Goal: Task Accomplishment & Management: Manage account settings

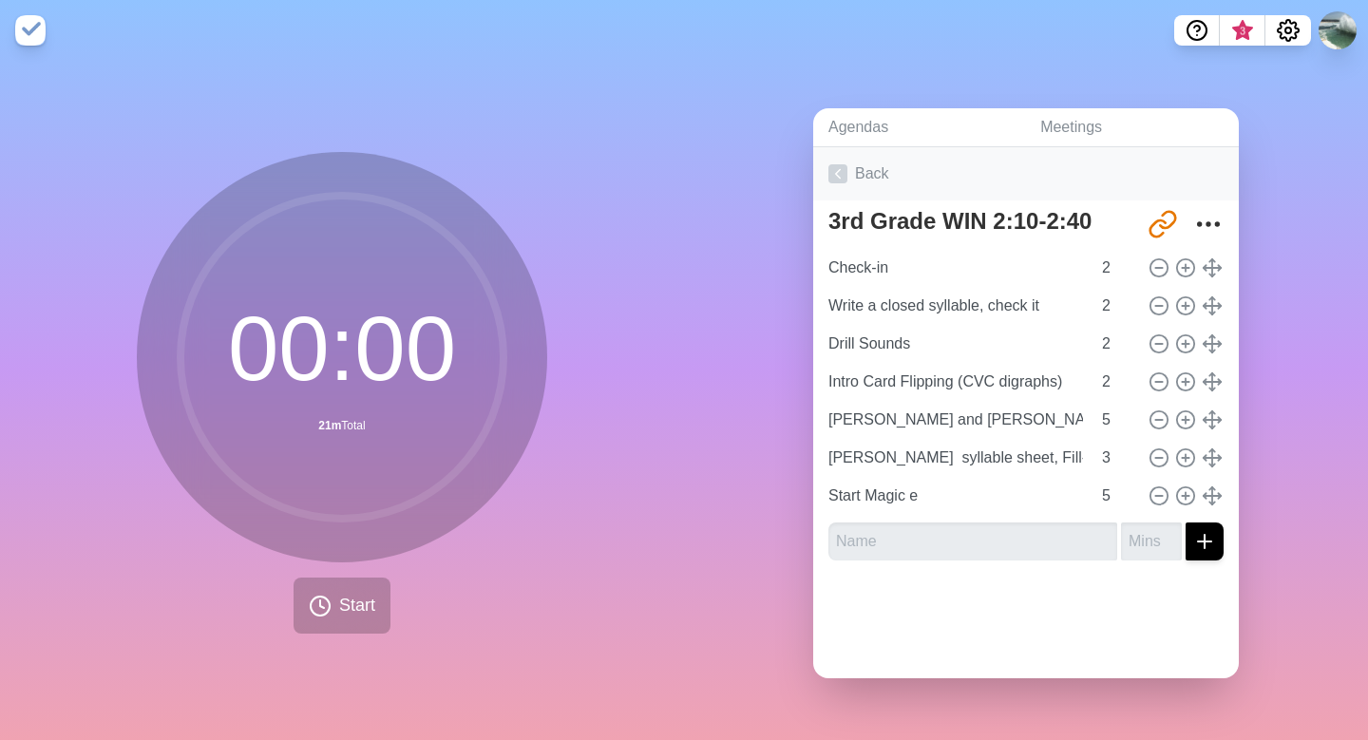
click at [843, 167] on icon at bounding box center [838, 173] width 19 height 19
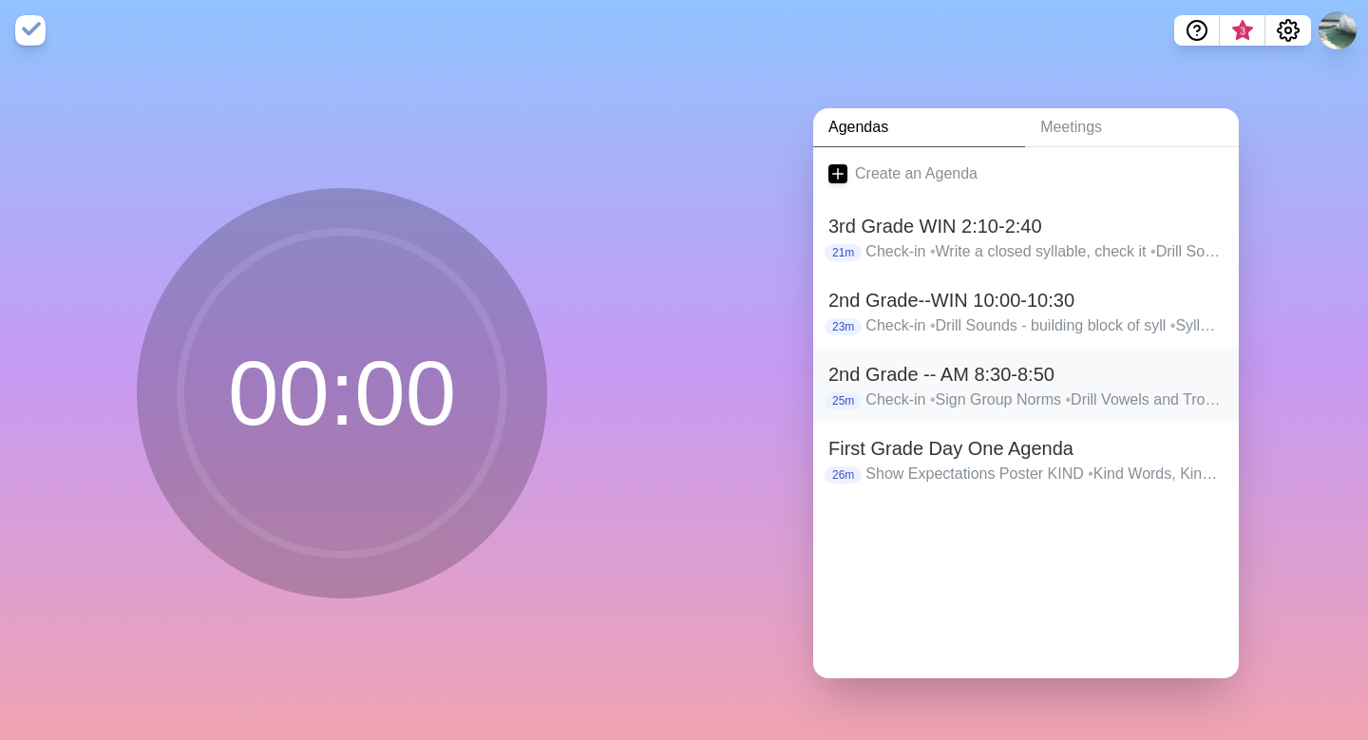
click at [890, 373] on h2 "2nd Grade -- AM 8:30-8:50" at bounding box center [1026, 374] width 395 height 29
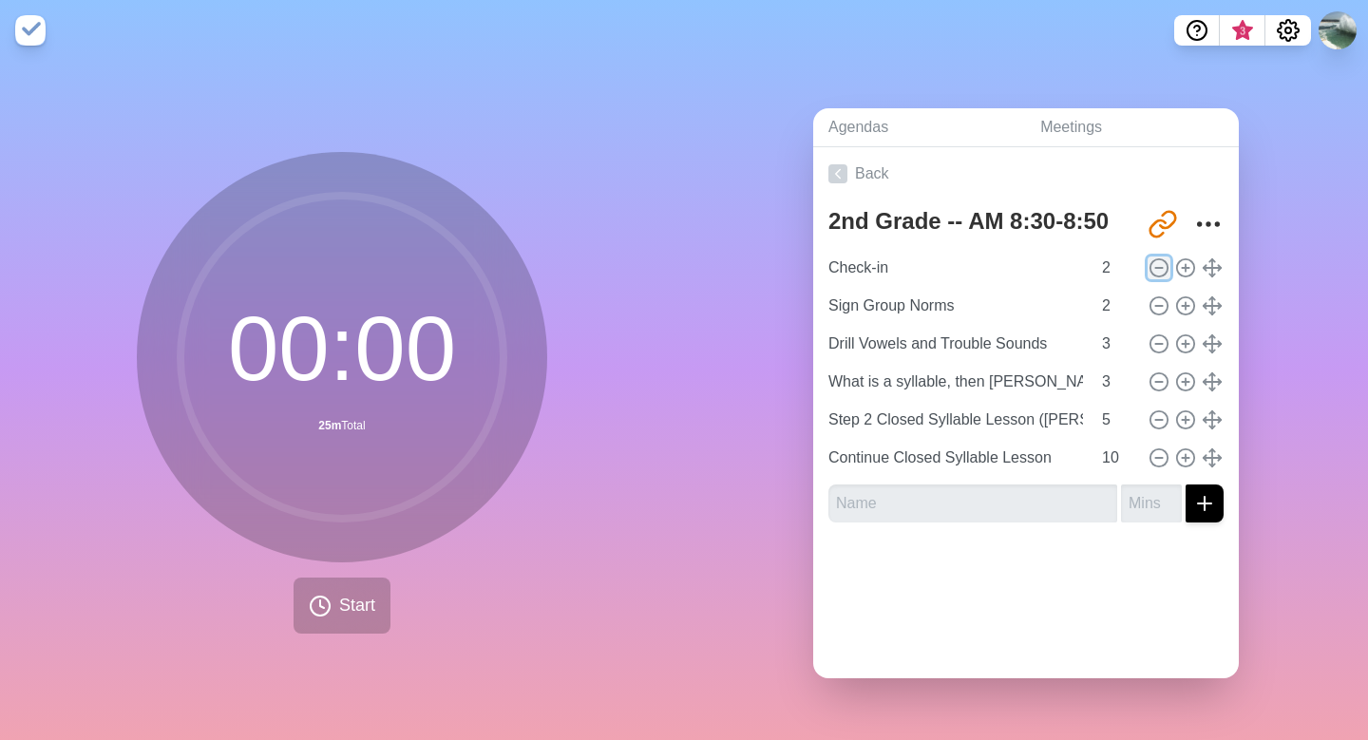
click at [1160, 260] on icon at bounding box center [1159, 268] width 21 height 21
type input "Sign Group Norms"
type input "Drill Vowels and Trouble Sounds"
type input "3"
type input "What is a syllable, then [PERSON_NAME]"
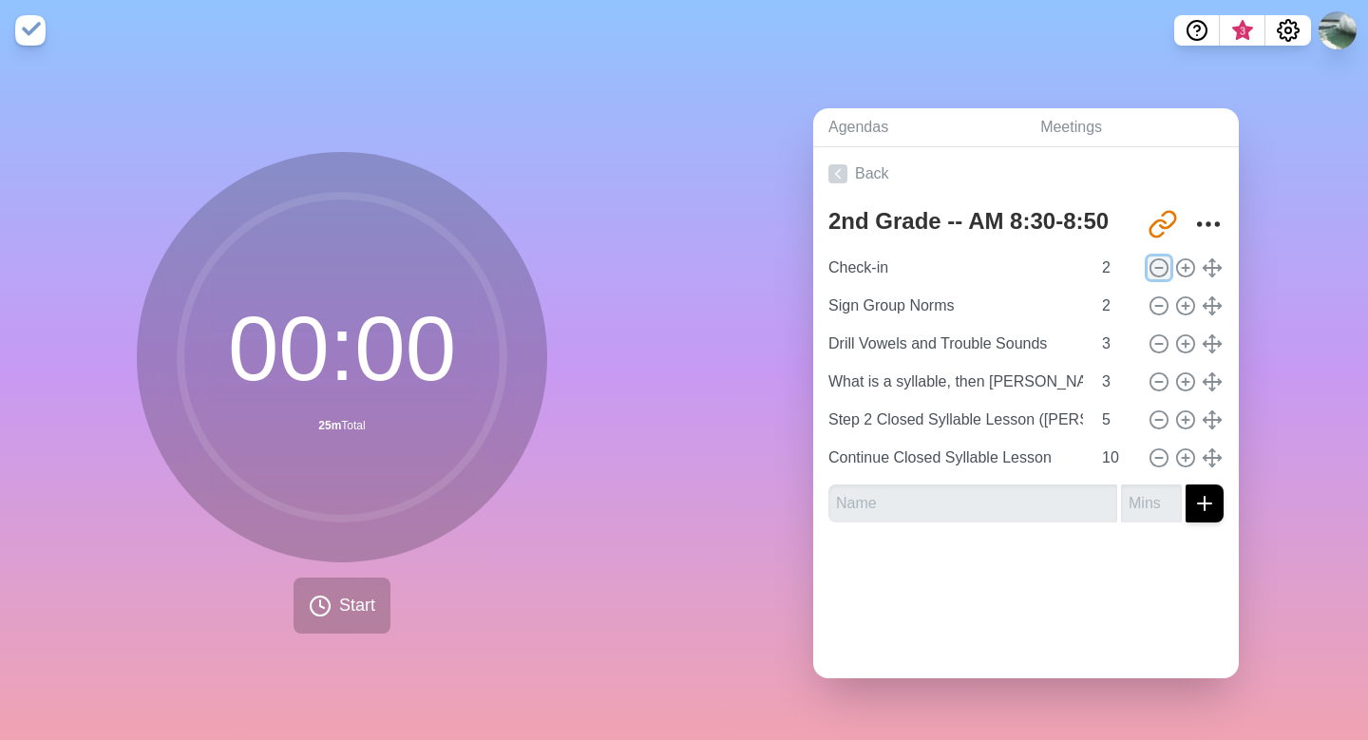
type input "Step 2 Closed Syllable Lesson ([PERSON_NAME])"
type input "5"
type input "Continue Closed Syllable Lesson"
type input "10"
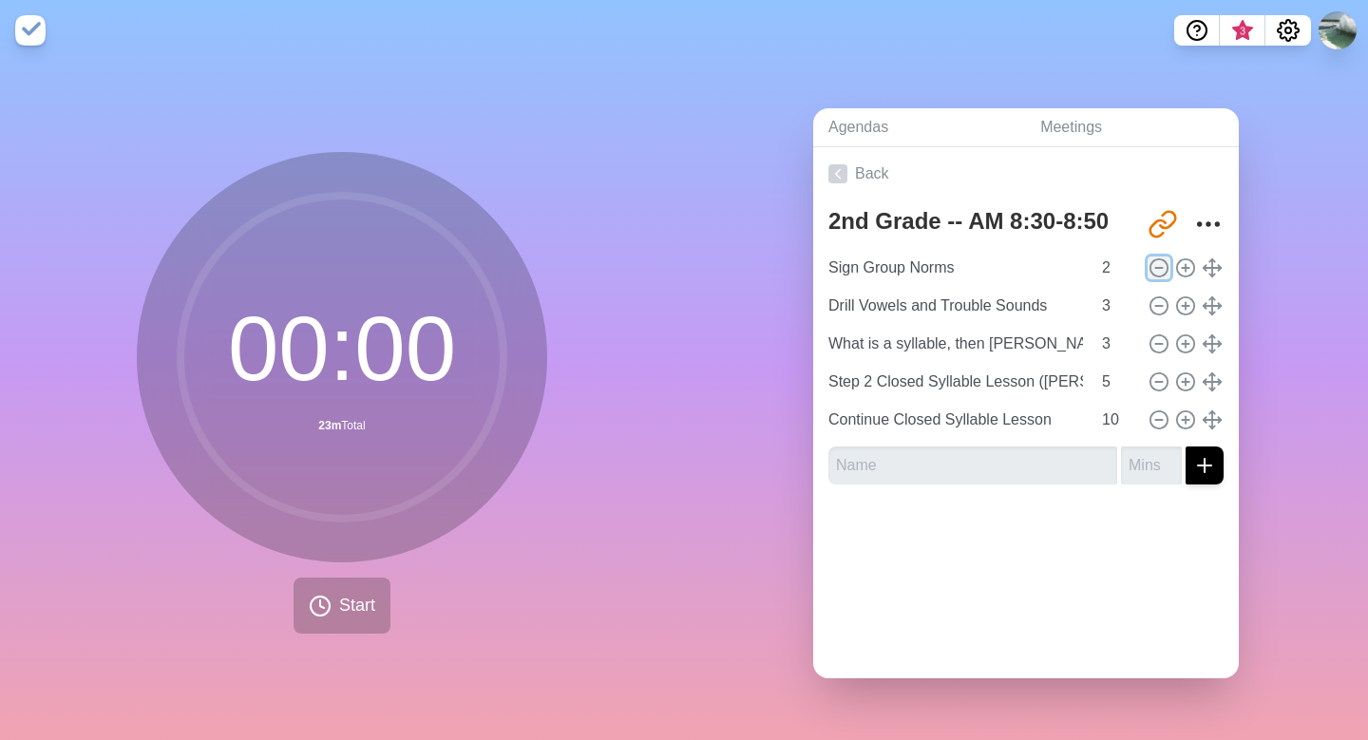
click at [1160, 260] on icon at bounding box center [1159, 268] width 21 height 21
type input "Drill Vowels and Trouble Sounds"
type input "3"
type input "What is a syllable, then [PERSON_NAME]"
type input "Step 2 Closed Syllable Lesson ([PERSON_NAME])"
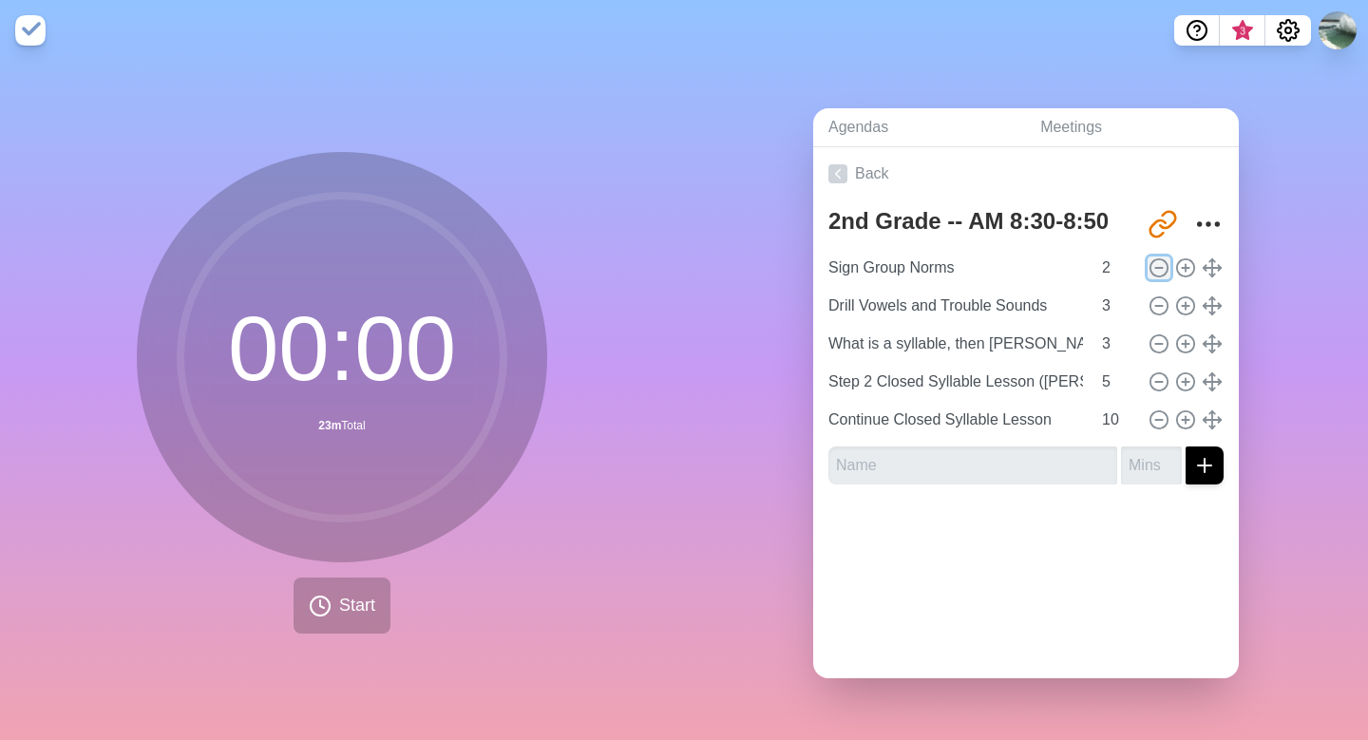
type input "5"
type input "Continue Closed Syllable Lesson"
type input "10"
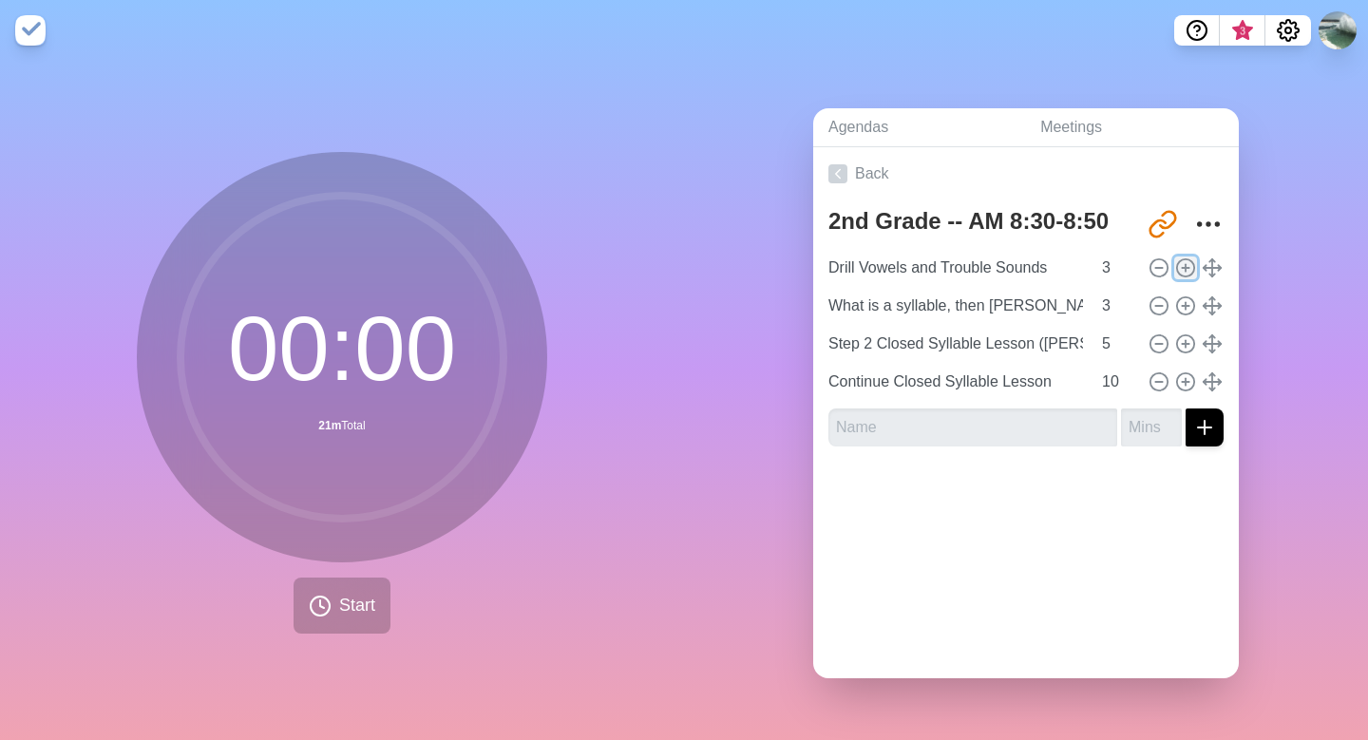
click at [1183, 268] on line at bounding box center [1185, 268] width 7 height 0
type input "Drill Vowels and Trouble Sounds"
type input "What is a syllable, then [PERSON_NAME]"
type input "3"
type input "Step 2 Closed Syllable Lesson ([PERSON_NAME])"
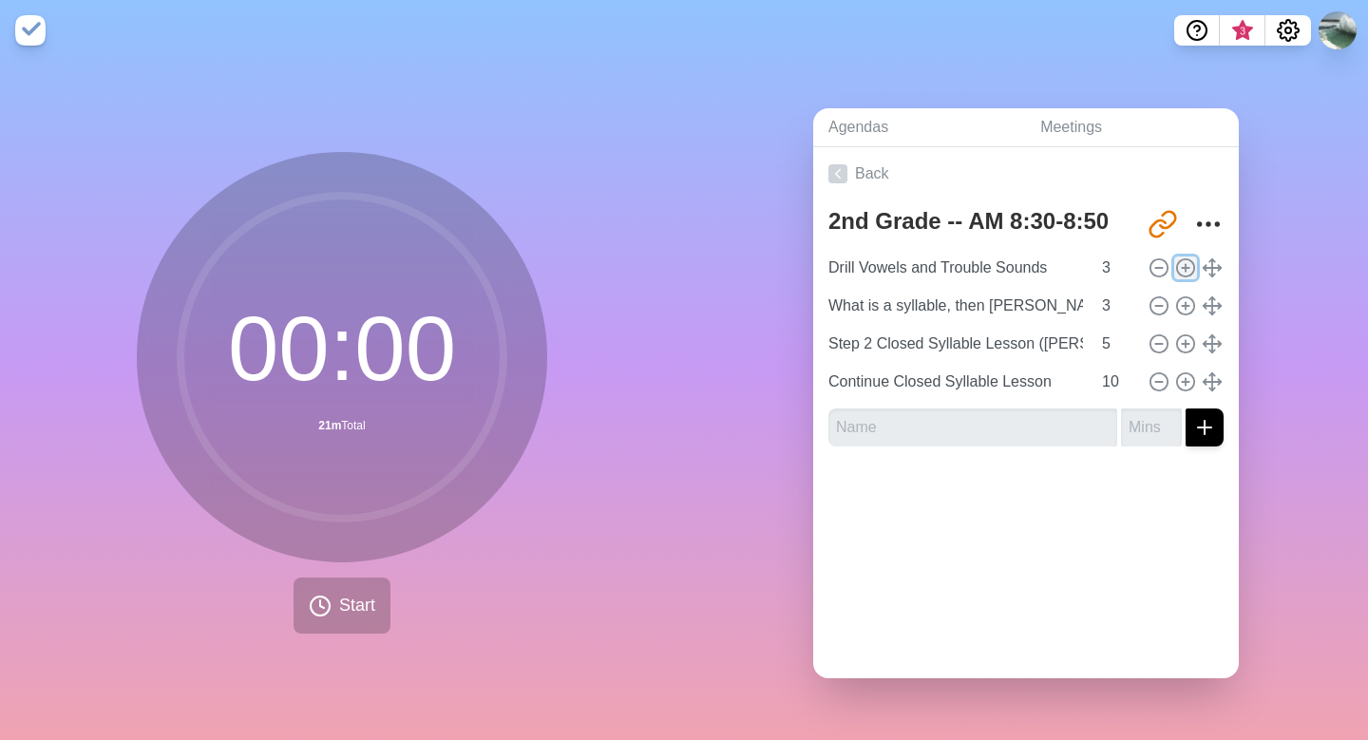
type input "5"
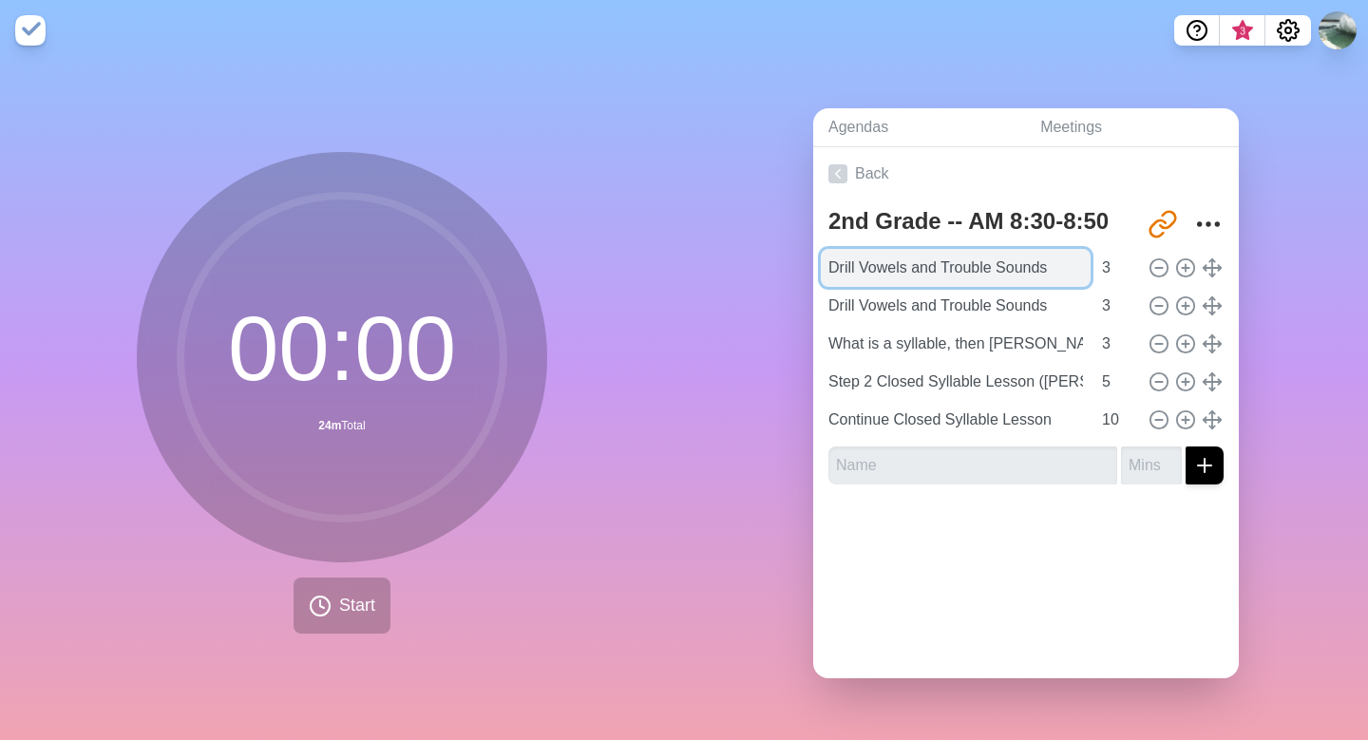
drag, startPoint x: 1062, startPoint y: 263, endPoint x: 845, endPoint y: 277, distance: 218.0
click at [845, 277] on input "Drill Vowels and Trouble Sounds" at bounding box center [956, 268] width 270 height 38
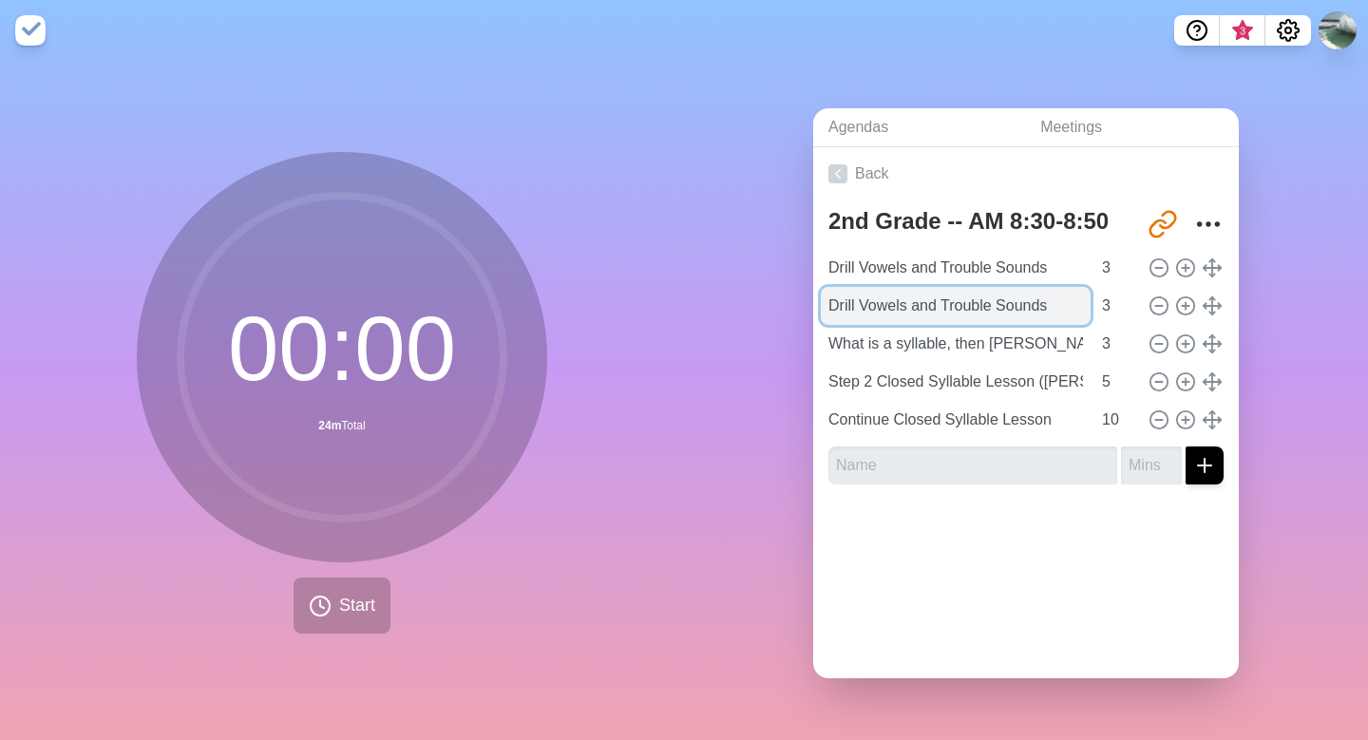
click at [1077, 310] on input "Drill Vowels and Trouble Sounds" at bounding box center [956, 306] width 270 height 38
drag, startPoint x: 1061, startPoint y: 304, endPoint x: 827, endPoint y: 309, distance: 233.8
click at [827, 309] on input "Drill Vowels and Trouble Sounds" at bounding box center [956, 306] width 270 height 38
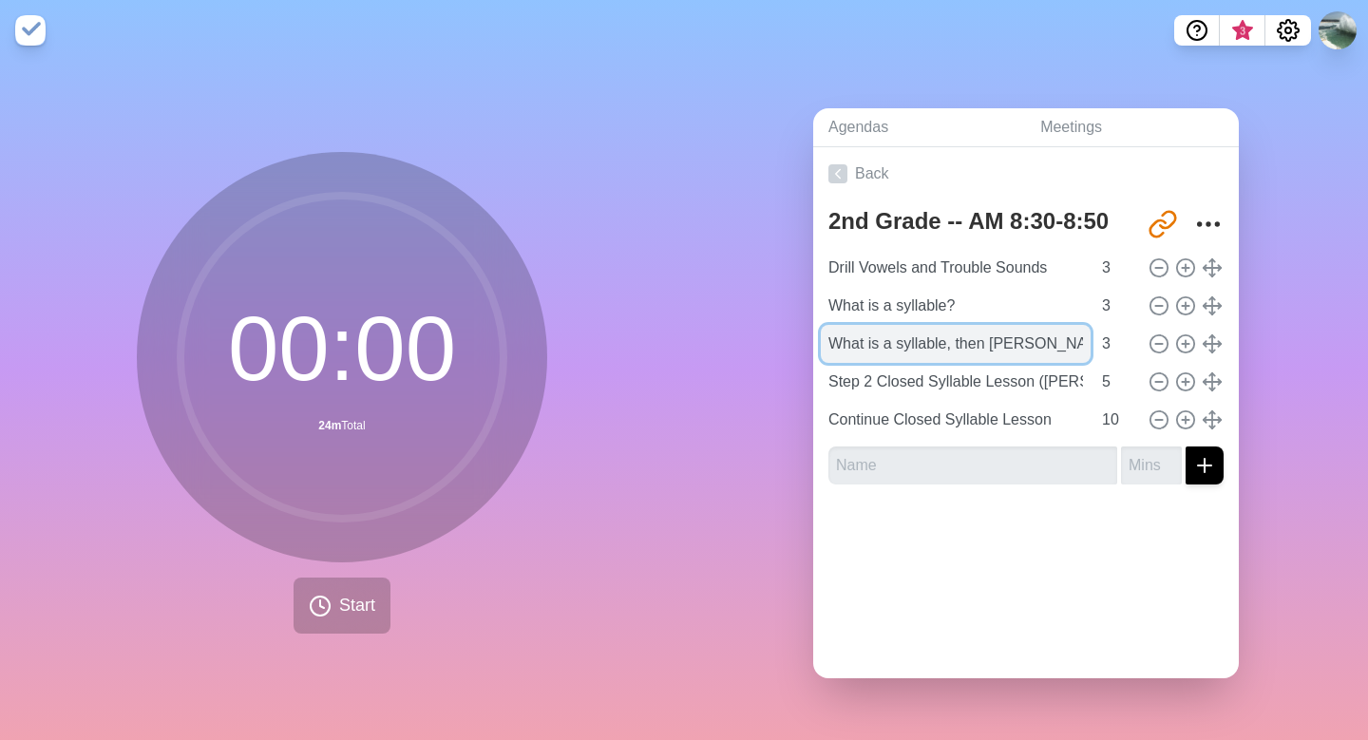
click at [894, 337] on input "What is a syllable, then [PERSON_NAME]" at bounding box center [956, 344] width 270 height 38
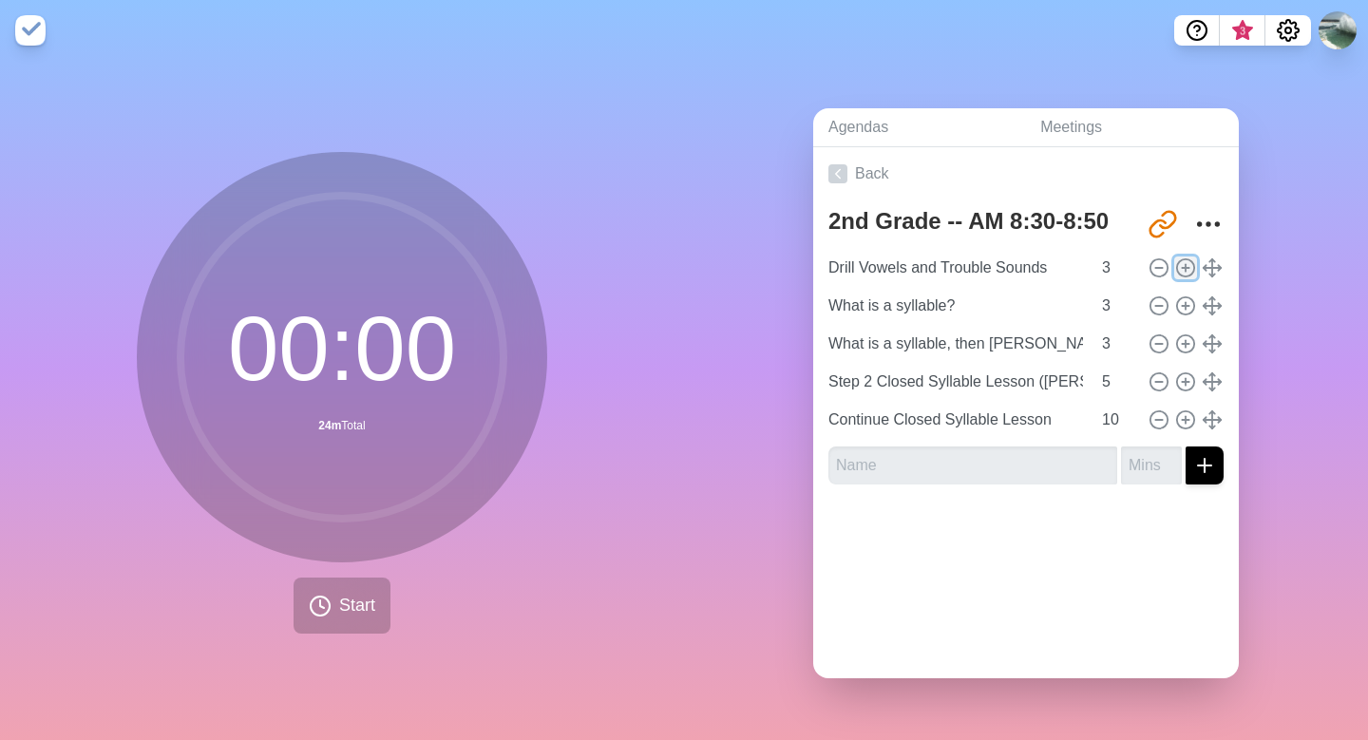
click at [1184, 269] on icon at bounding box center [1186, 268] width 21 height 21
type input "Drill Vowels and Trouble Sounds"
type input "What is a syllable?"
type input "What is a syllable, then [PERSON_NAME]"
type input "3"
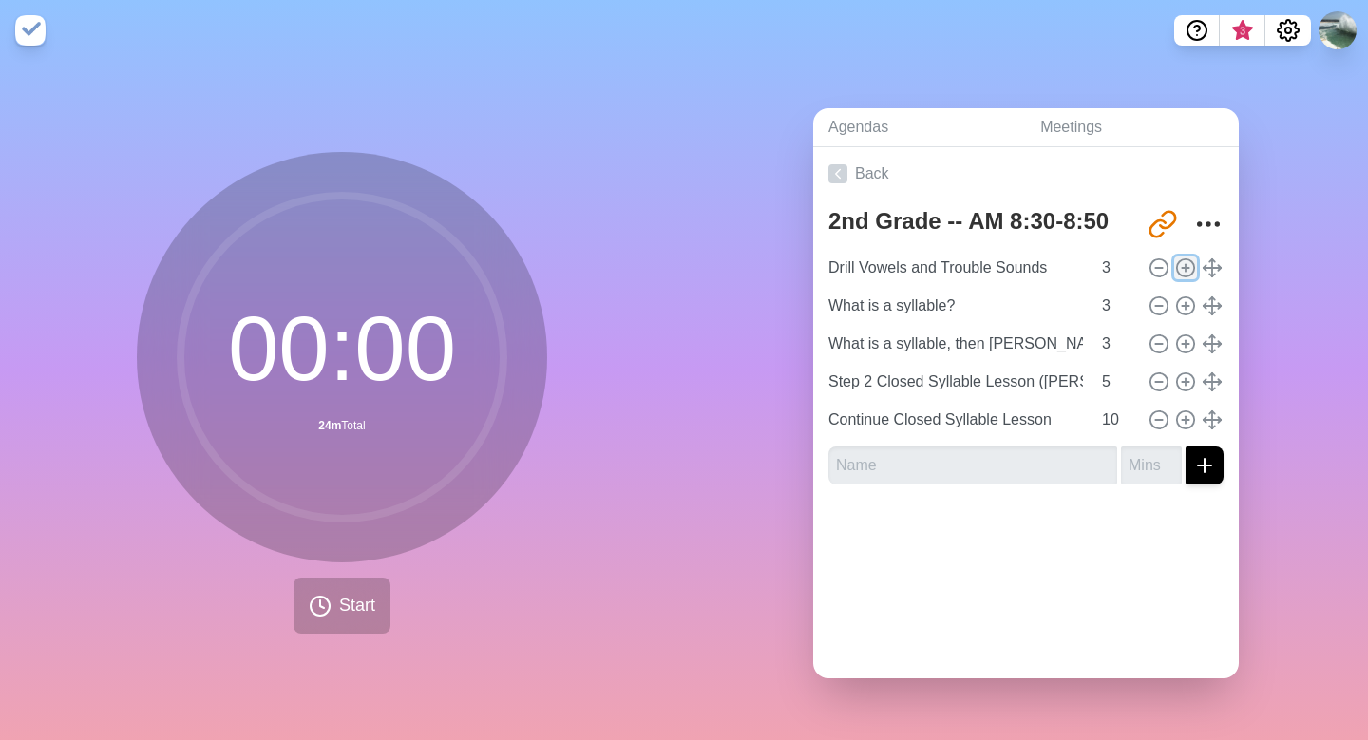
type input "Step 2 Closed Syllable Lesson ([PERSON_NAME])"
type input "5"
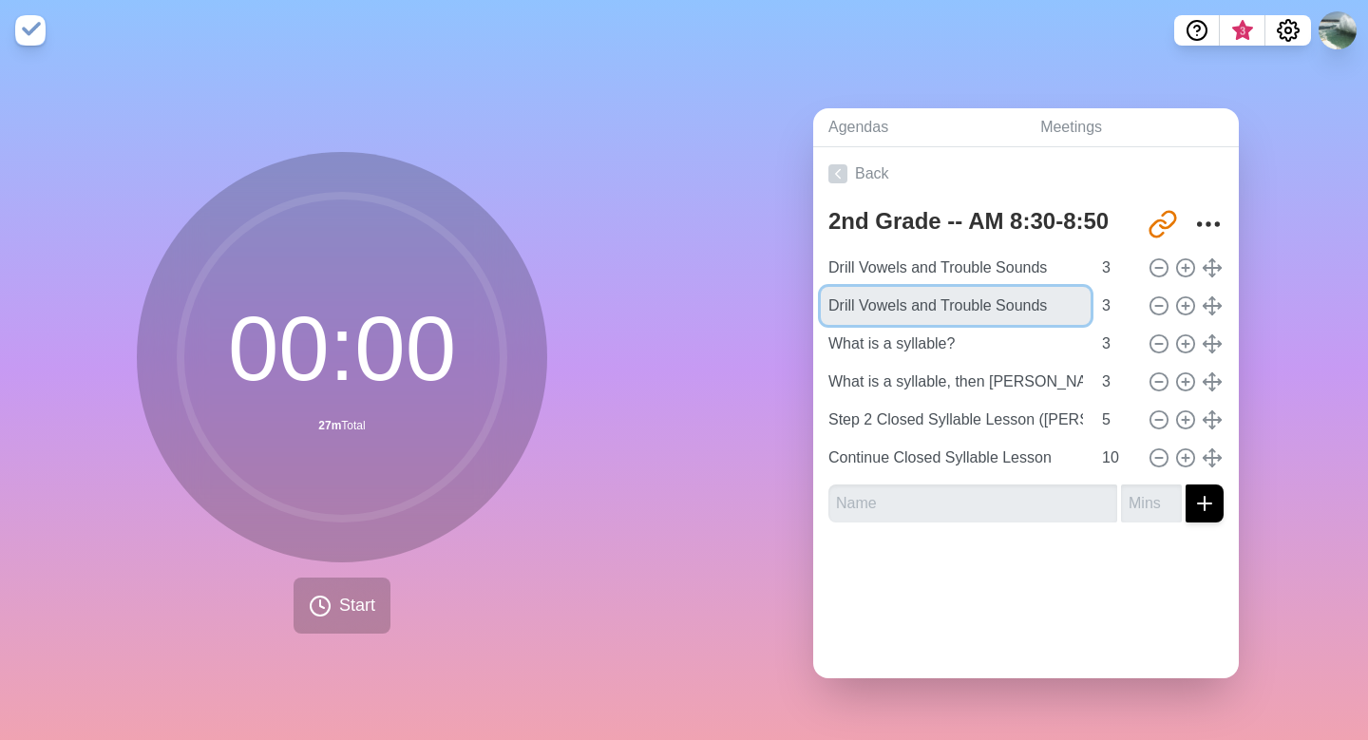
drag, startPoint x: 1056, startPoint y: 305, endPoint x: 776, endPoint y: 302, distance: 279.4
click at [776, 302] on div "Agendas Meetings Back 2nd Grade -- AM 8:30-8:50 [URL][DOMAIN_NAME] Drill Vowels…" at bounding box center [1026, 400] width 684 height 679
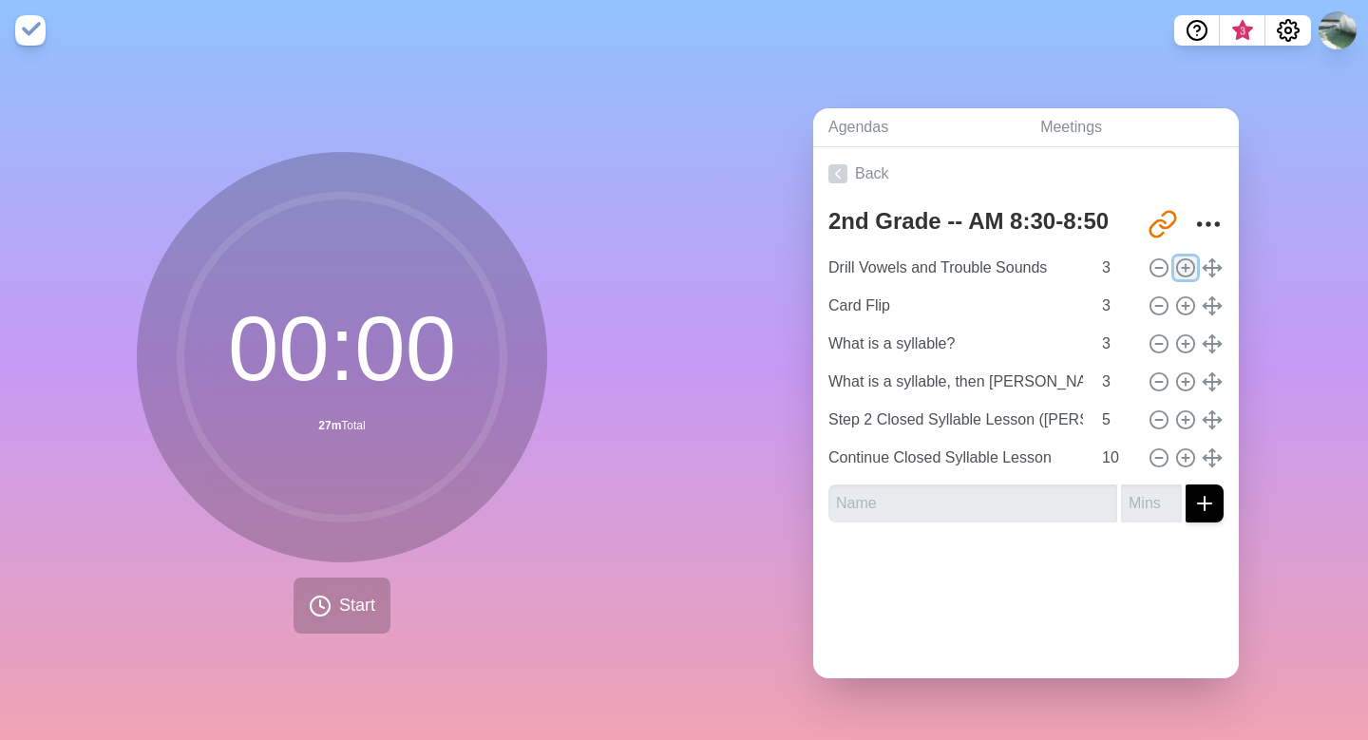
click at [1184, 269] on icon at bounding box center [1186, 268] width 21 height 21
type input "Drill Vowels and Trouble Sounds"
type input "Card Flip"
type input "What is a syllable?"
type input "What is a syllable, then [PERSON_NAME]"
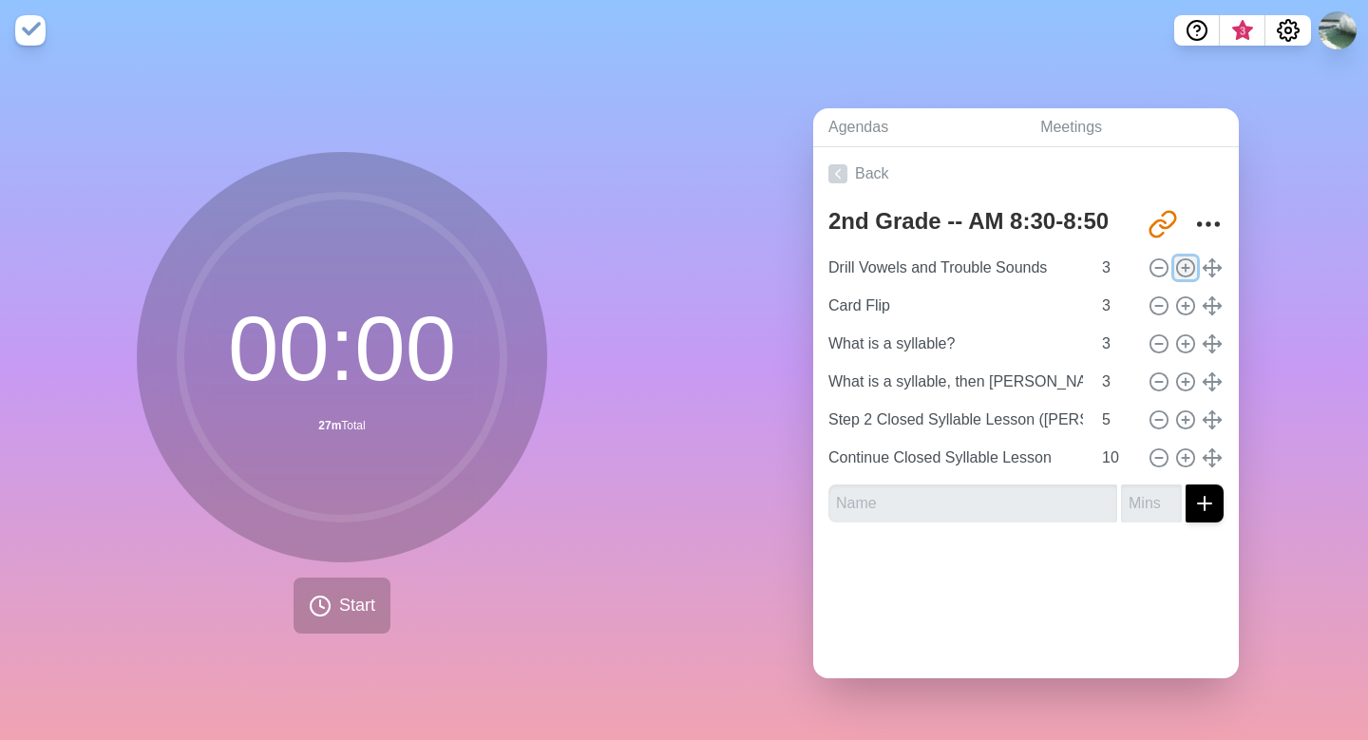
type input "3"
type input "Step 2 Closed Syllable Lesson ([PERSON_NAME])"
type input "5"
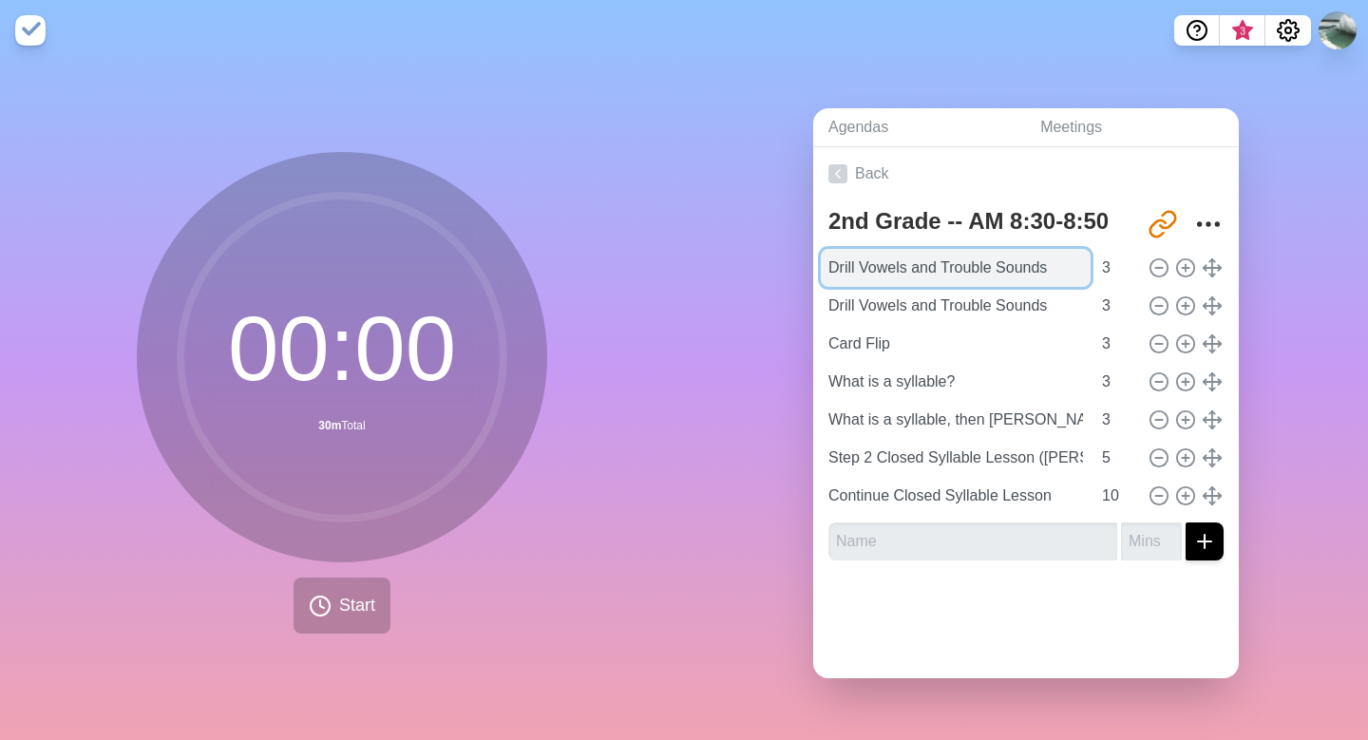
click at [1057, 265] on input "Drill Vowels and Trouble Sounds" at bounding box center [956, 268] width 270 height 38
drag, startPoint x: 1057, startPoint y: 265, endPoint x: 832, endPoint y: 262, distance: 225.2
click at [832, 262] on input "Drill Vowels and Trouble Sounds" at bounding box center [956, 268] width 270 height 38
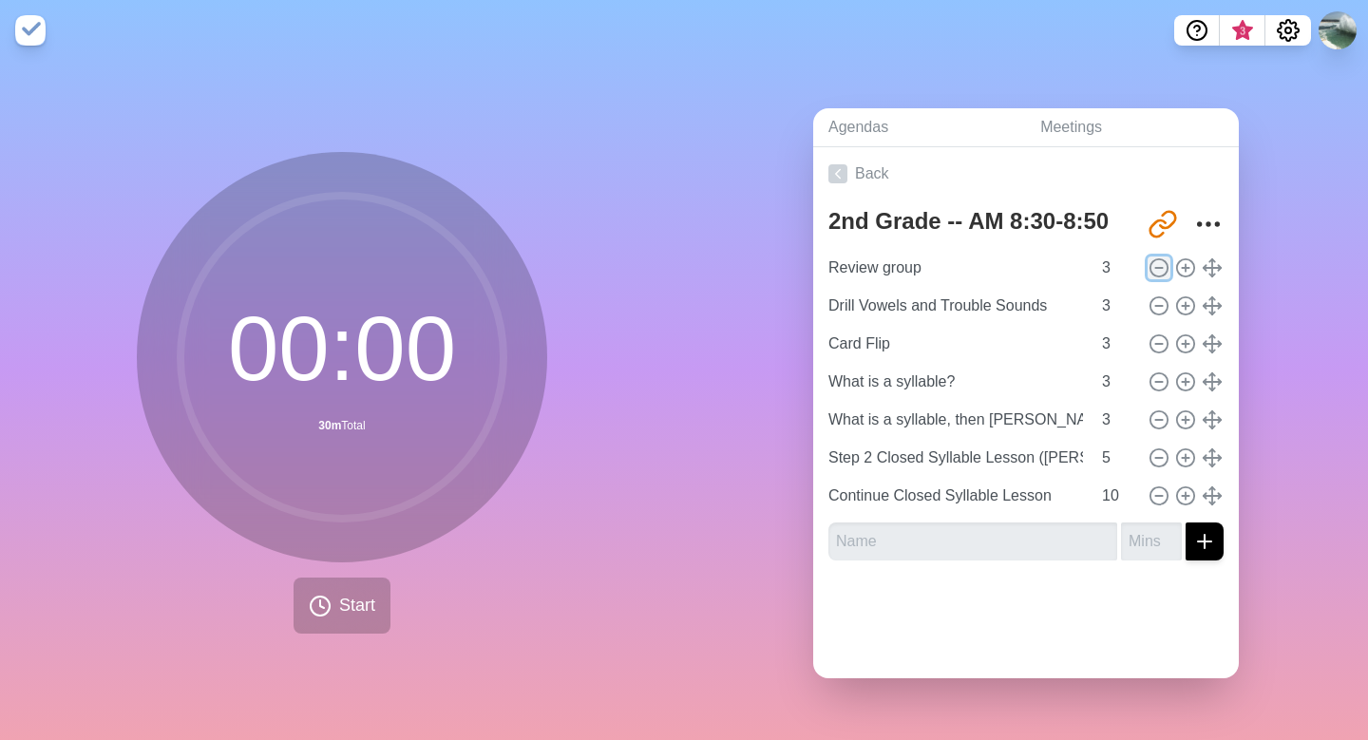
click at [1157, 269] on icon at bounding box center [1159, 268] width 21 height 21
type input "Drill Vowels and Trouble Sounds"
type input "Card Flip"
type input "What is a syllable?"
type input "What is a syllable, then [PERSON_NAME]"
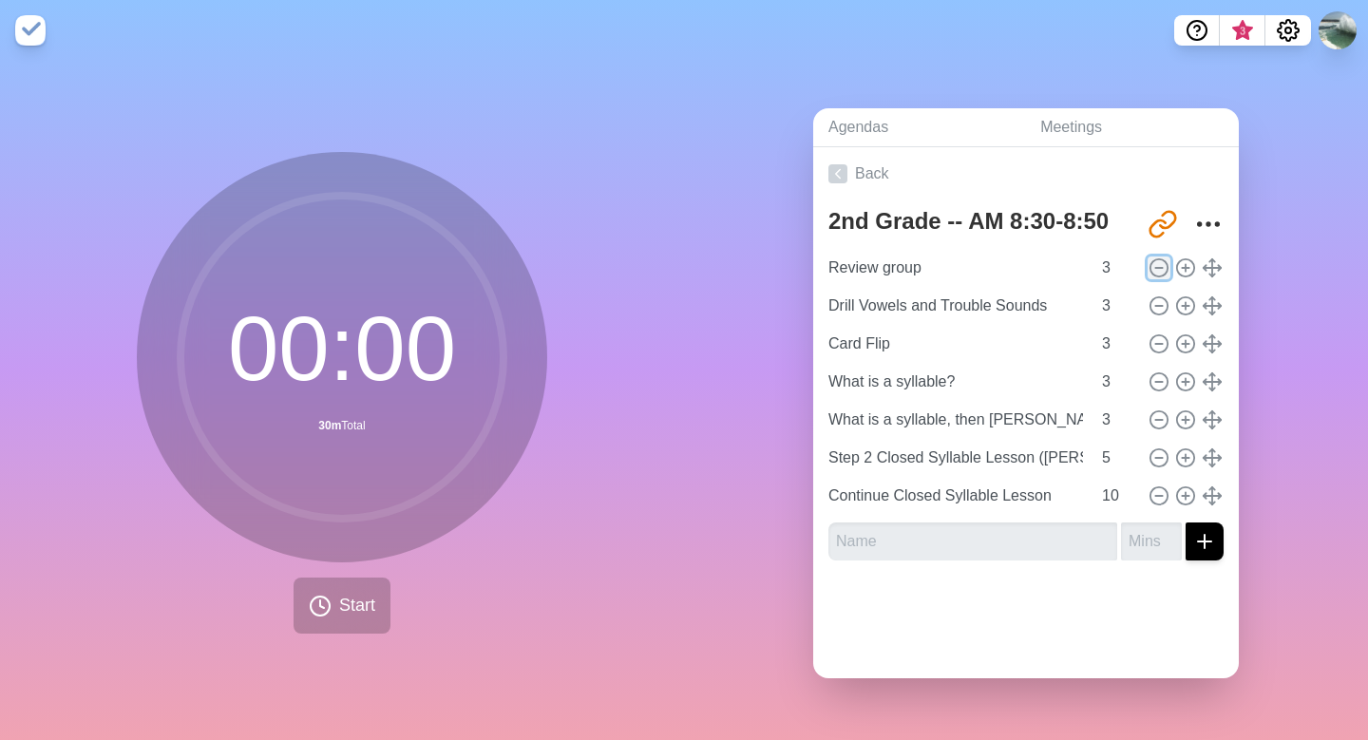
type input "Step 2 Closed Syllable Lesson ([PERSON_NAME])"
type input "5"
type input "Continue Closed Syllable Lesson"
type input "10"
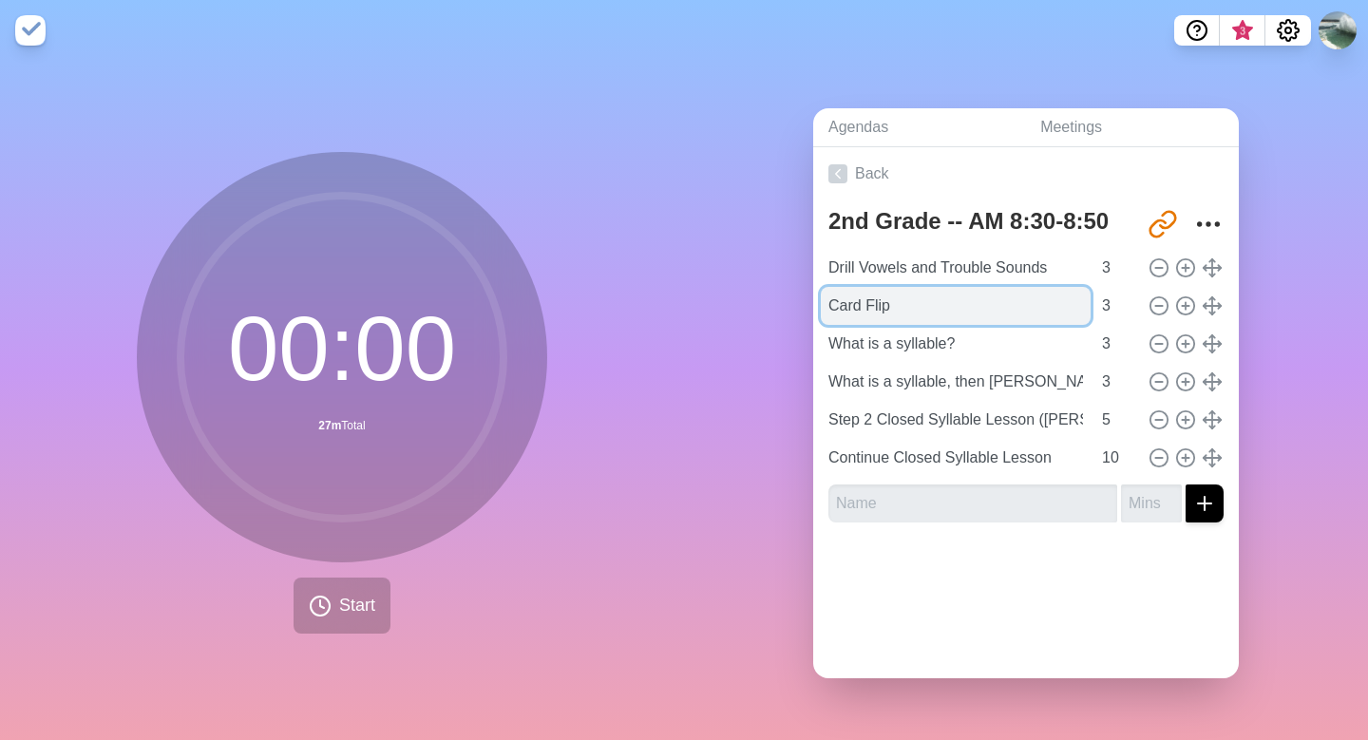
click at [904, 310] on input "Card Flip" at bounding box center [956, 306] width 270 height 38
type input "Card Flip - Cllosed with Digraphs"
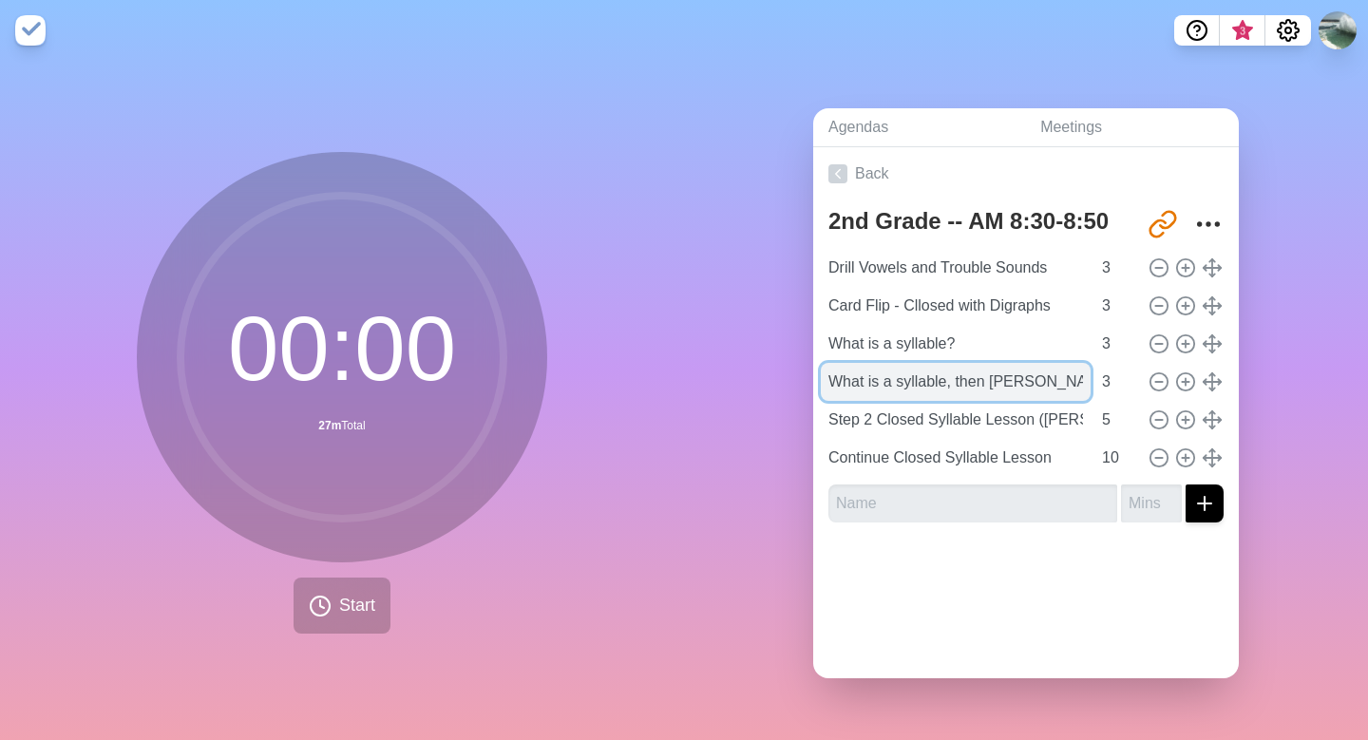
drag, startPoint x: 1070, startPoint y: 382, endPoint x: 824, endPoint y: 378, distance: 246.2
click at [824, 378] on input "What is a syllable, then [PERSON_NAME]" at bounding box center [956, 382] width 270 height 38
type input "a"
type input "t"
type input "Two-syllable white board"
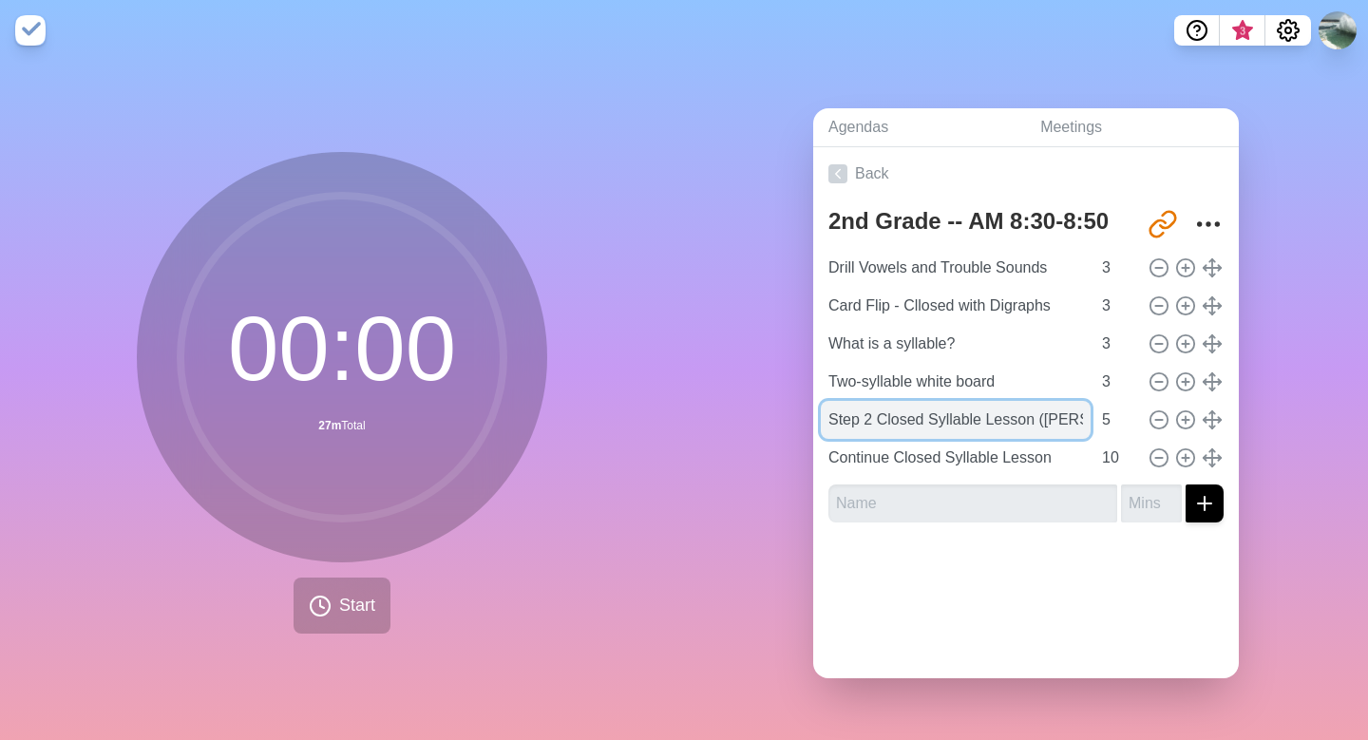
click at [869, 420] on input "Step 2 Closed Syllable Lesson ([PERSON_NAME])" at bounding box center [956, 420] width 270 height 38
drag, startPoint x: 1083, startPoint y: 420, endPoint x: 859, endPoint y: 405, distance: 224.8
click at [859, 405] on input "Step 2 Closed Syllable Lesson ([PERSON_NAME])" at bounding box center [956, 420] width 270 height 38
type input "Two syllable laminated"
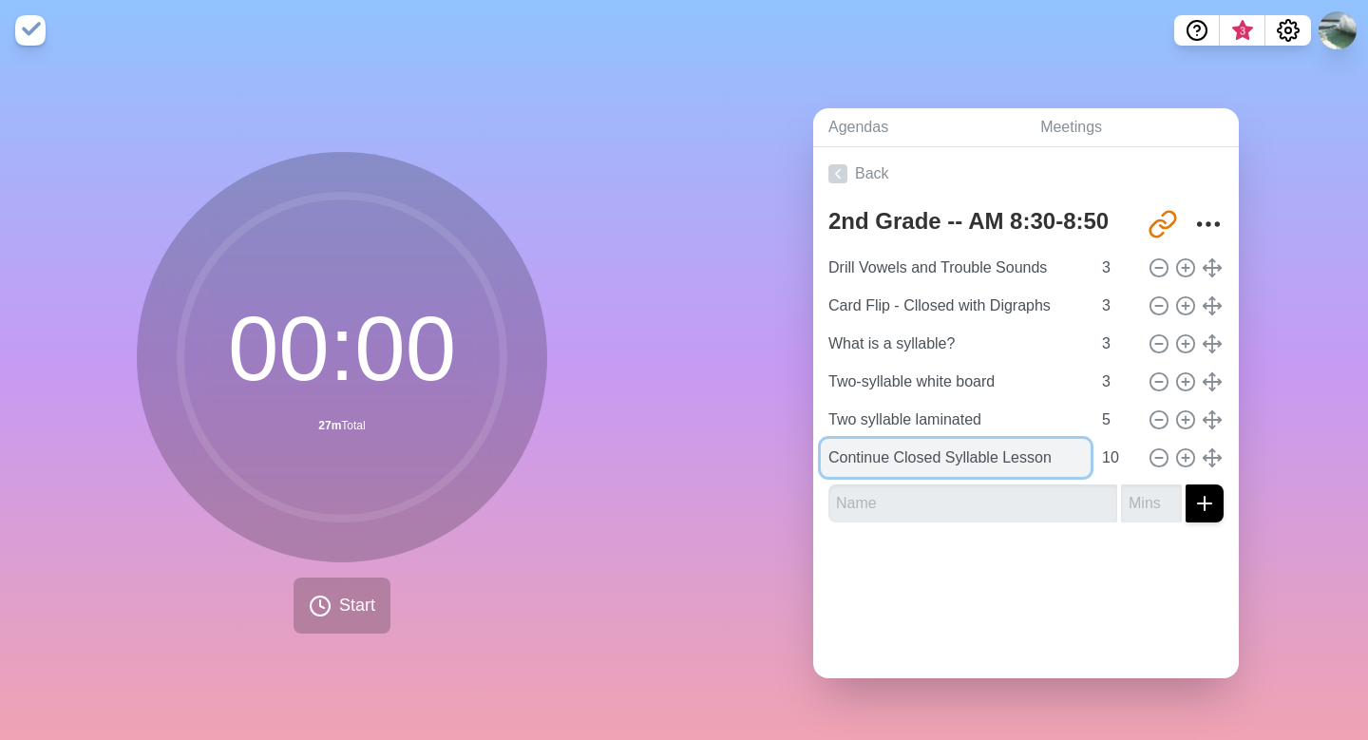
click at [869, 457] on input "Continue Closed Syllable Lesson" at bounding box center [956, 458] width 270 height 38
drag, startPoint x: 1062, startPoint y: 458, endPoint x: 811, endPoint y: 468, distance: 252.0
click at [811, 468] on div "Agendas Meetings Back 2nd Grade -- AM 8:30-8:50 [URL][DOMAIN_NAME] Drill Vowels…" at bounding box center [1026, 400] width 684 height 679
drag, startPoint x: 1065, startPoint y: 454, endPoint x: 831, endPoint y: 459, distance: 234.8
click at [831, 459] on input "Continue Closed Syllable Lesson" at bounding box center [956, 458] width 270 height 38
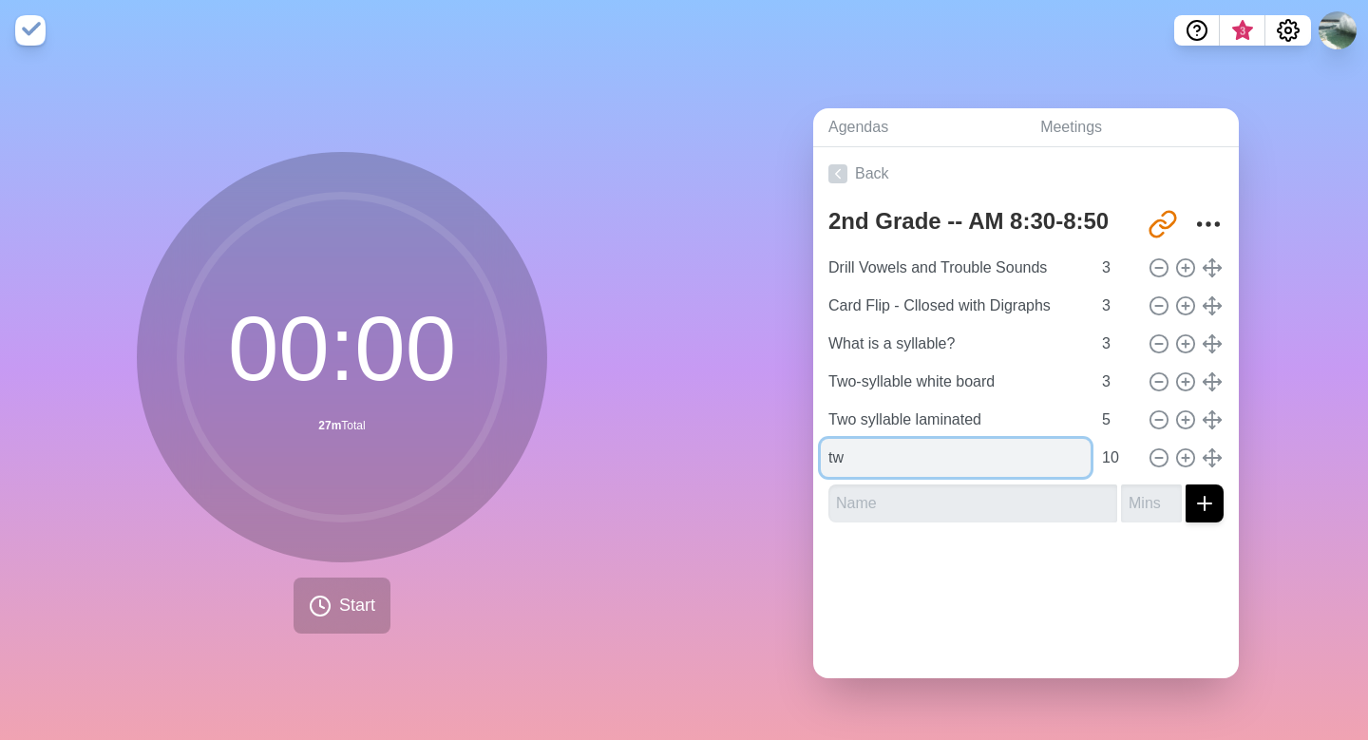
type input "t"
type input "Two syllable pencil/paper"
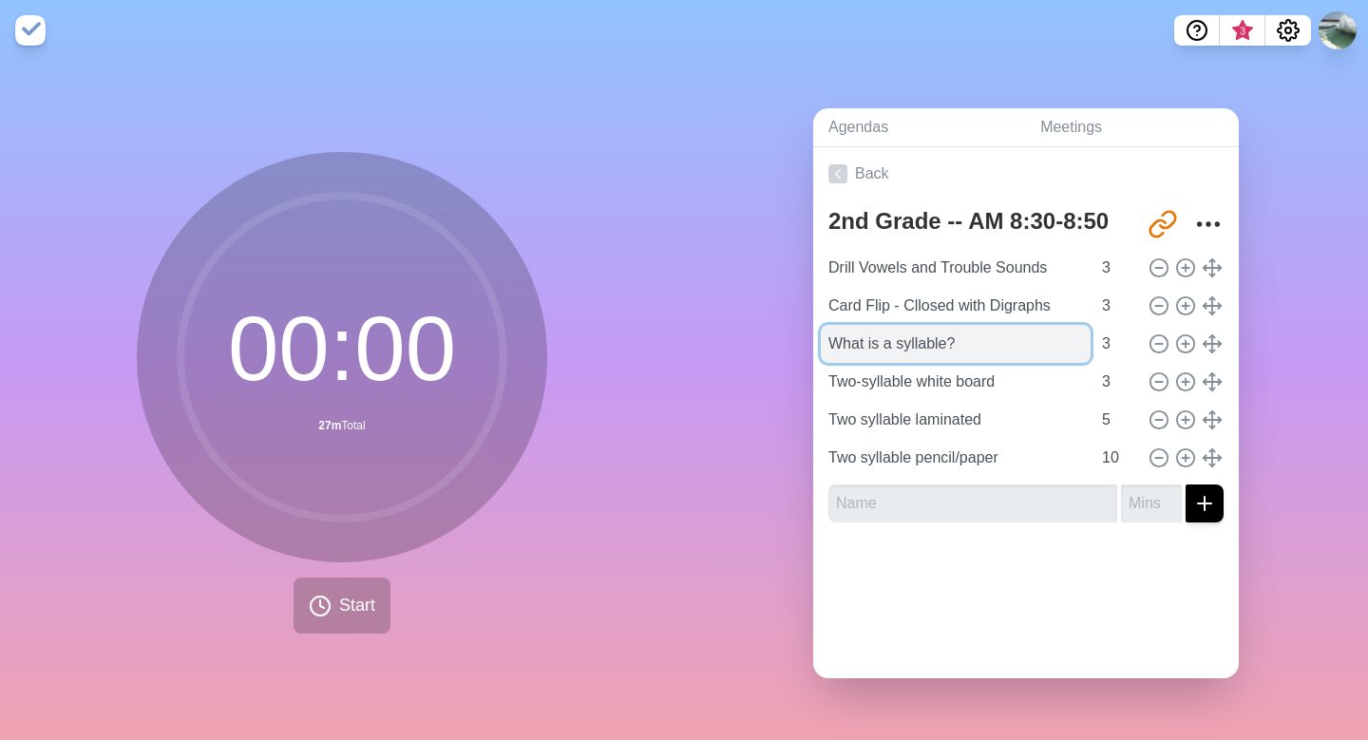
click at [946, 348] on input "What is a syllable?" at bounding box center [956, 344] width 270 height 38
drag, startPoint x: 1020, startPoint y: 346, endPoint x: 1010, endPoint y: 285, distance: 61.6
click at [1010, 285] on div "Drill Vowels and Trouble Sounds 3 Card Flip - Cllosed with Digraphs 3 What is a…" at bounding box center [1026, 363] width 395 height 228
click at [1021, 338] on input "What is a syllable? Slides" at bounding box center [956, 344] width 270 height 38
drag, startPoint x: 1021, startPoint y: 338, endPoint x: 820, endPoint y: 341, distance: 200.5
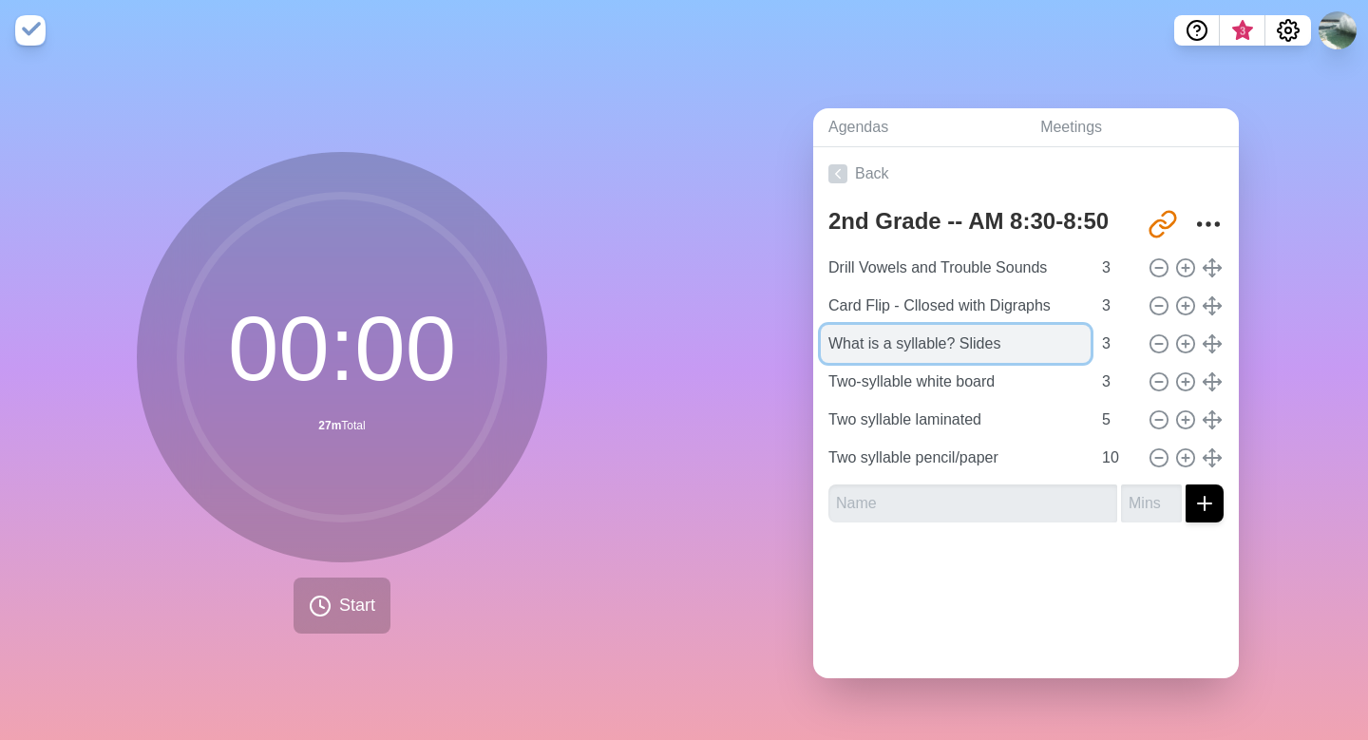
click at [821, 341] on input "What is a syllable? Slides" at bounding box center [956, 344] width 270 height 38
type input "What is a syllable? Slides"
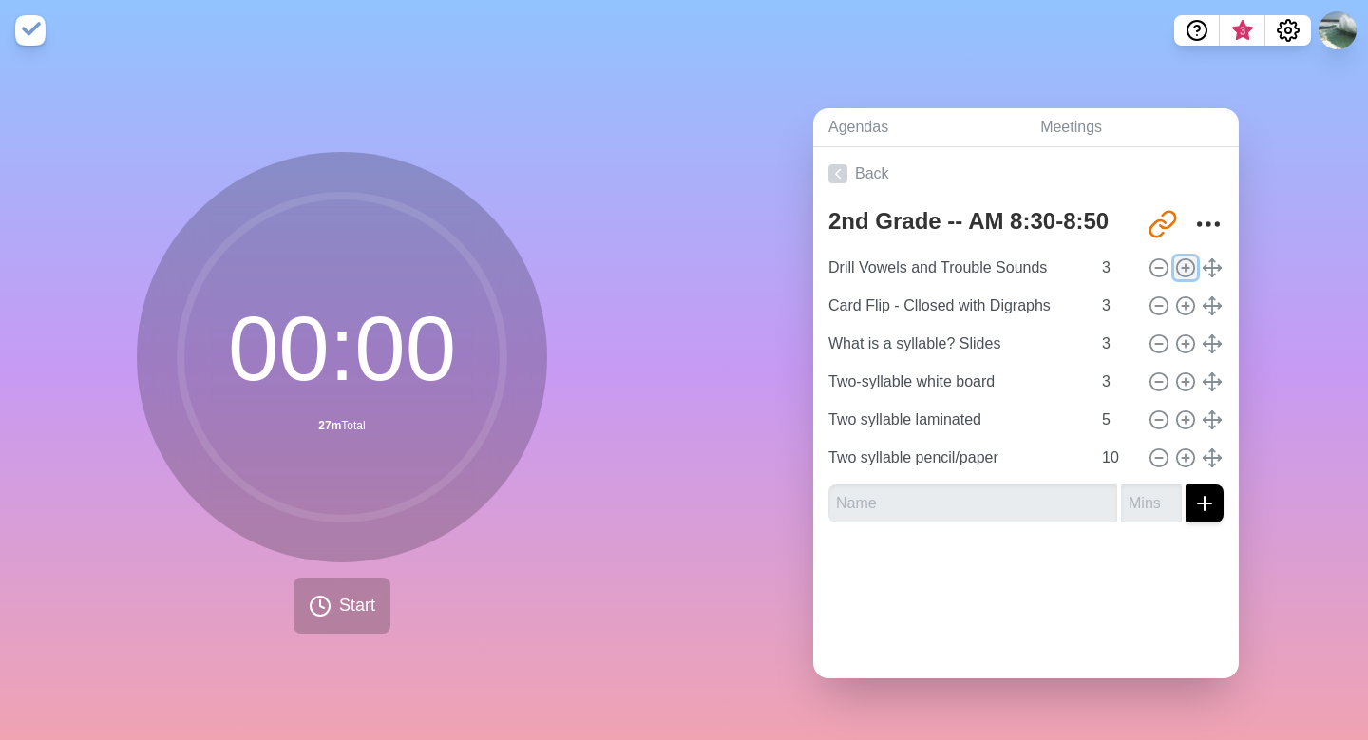
click at [1186, 264] on line at bounding box center [1186, 267] width 0 height 7
type input "Drill Vowels and Trouble Sounds"
type input "Card Flip - Cllosed with Digraphs"
type input "What is a syllable? Slides"
type input "Two-syllable white board"
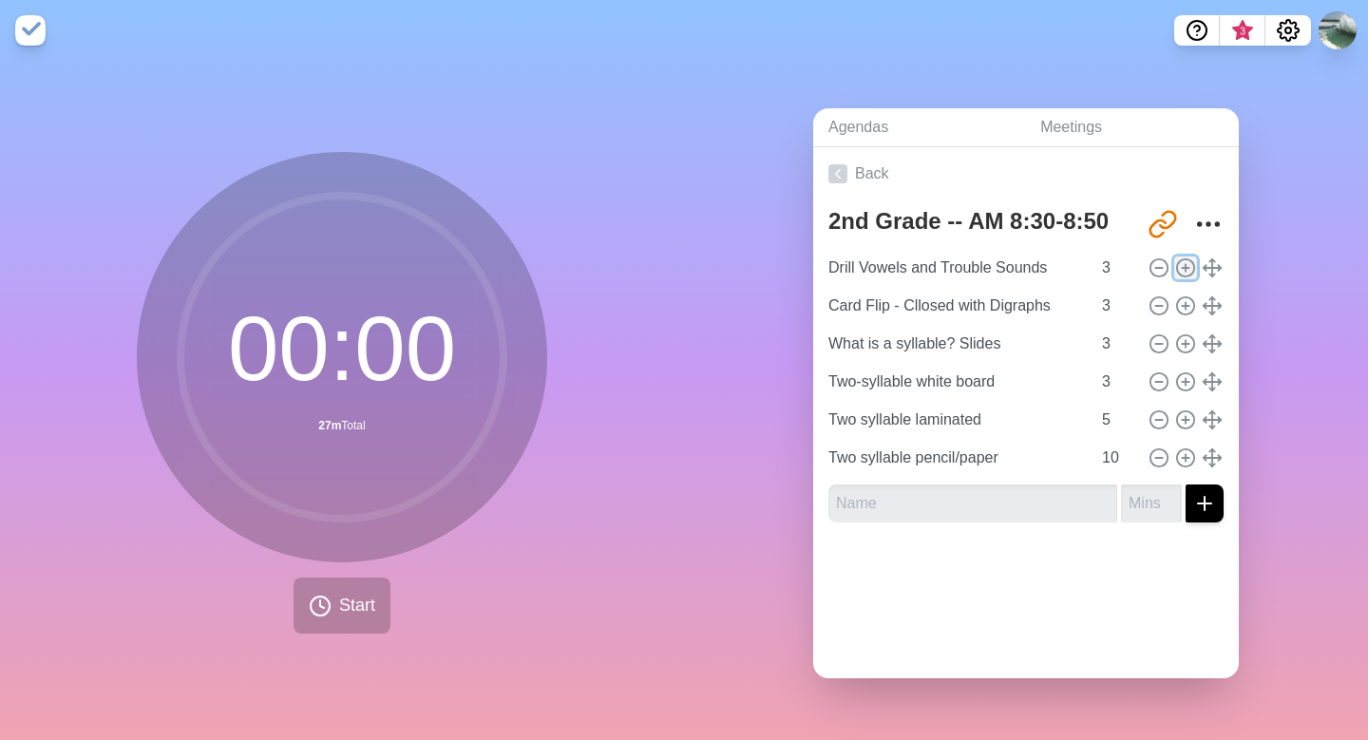
type input "3"
type input "Two syllable laminated"
type input "5"
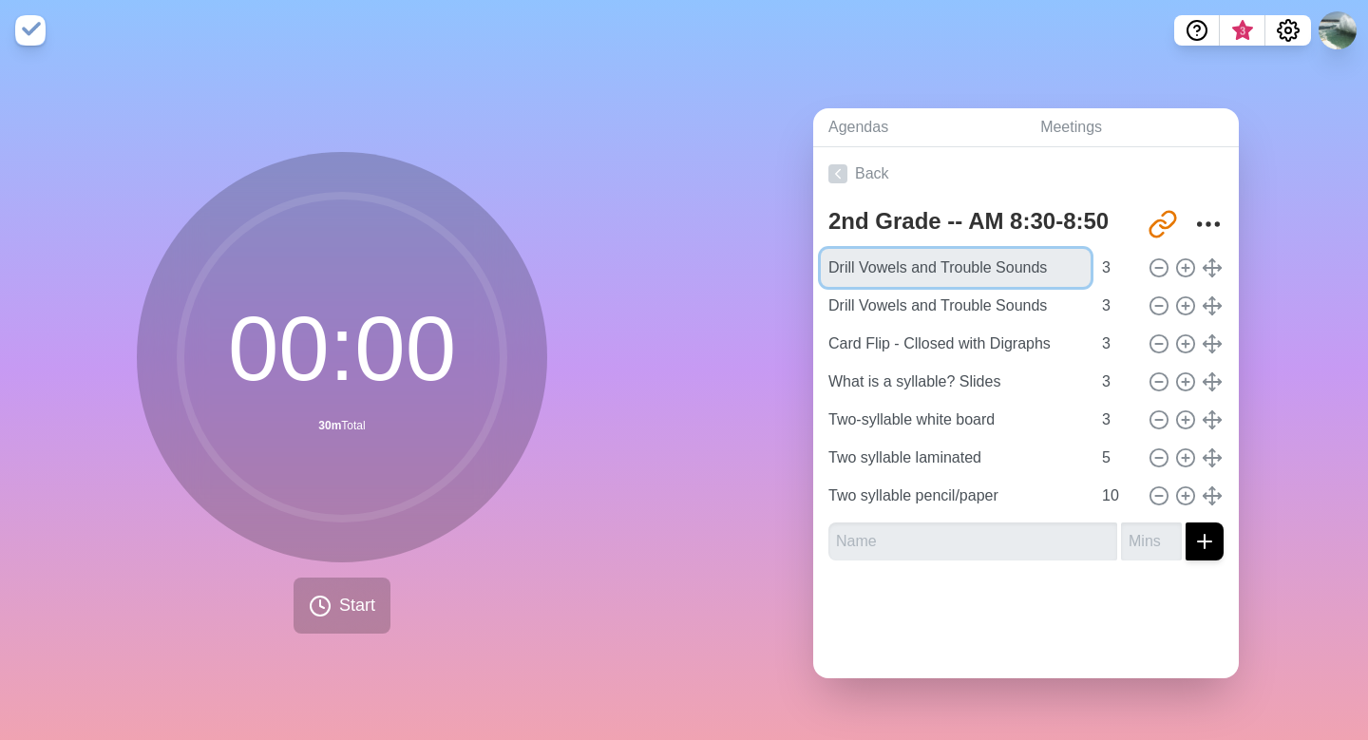
drag, startPoint x: 1056, startPoint y: 261, endPoint x: 809, endPoint y: 261, distance: 247.1
click at [809, 261] on div "Agendas Meetings Back 2nd Grade -- AM 8:30-8:50 [URL][DOMAIN_NAME] Drill Vowels…" at bounding box center [1026, 400] width 684 height 679
paste input "What is a syllable? Slides"
type input "What is a syllable? Slides"
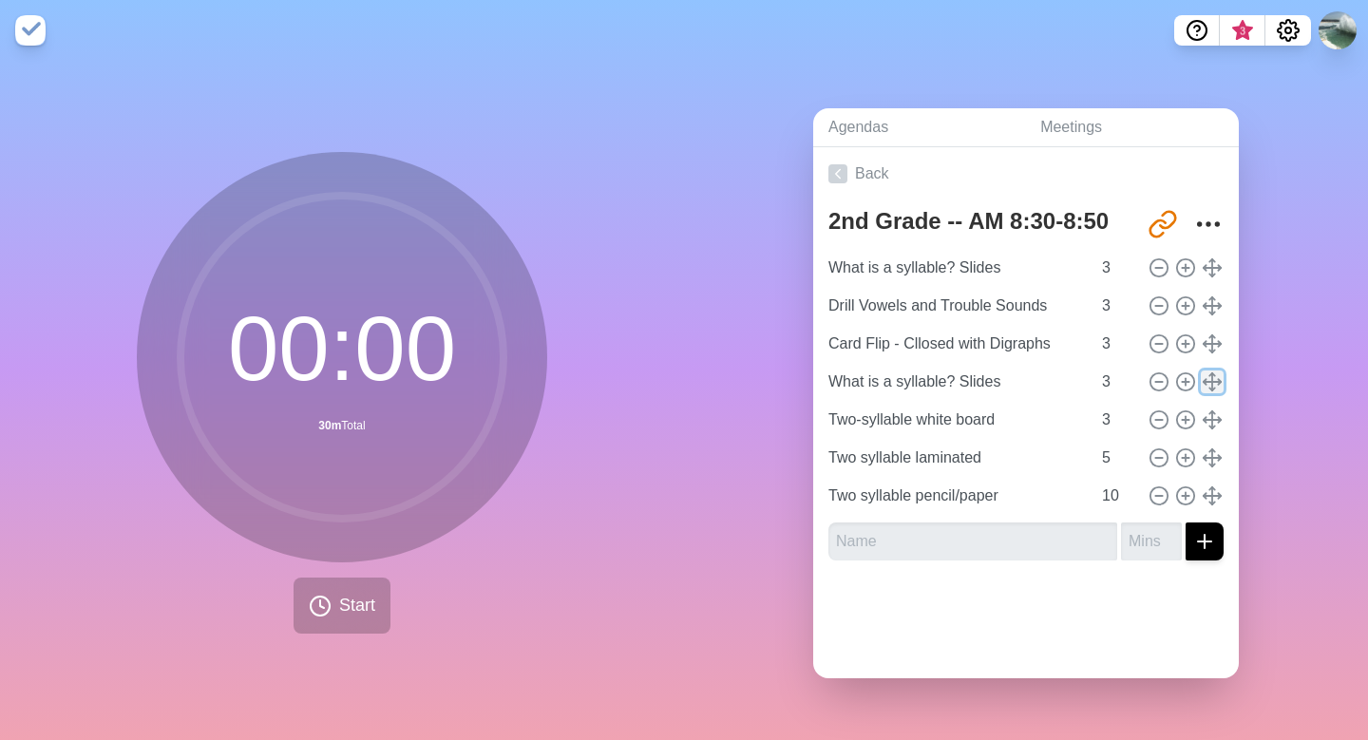
click at [1213, 383] on line at bounding box center [1213, 381] width 0 height 17
click at [1158, 382] on line at bounding box center [1159, 382] width 7 height 0
type input "Two-syllable white board"
type input "Two syllable laminated"
type input "5"
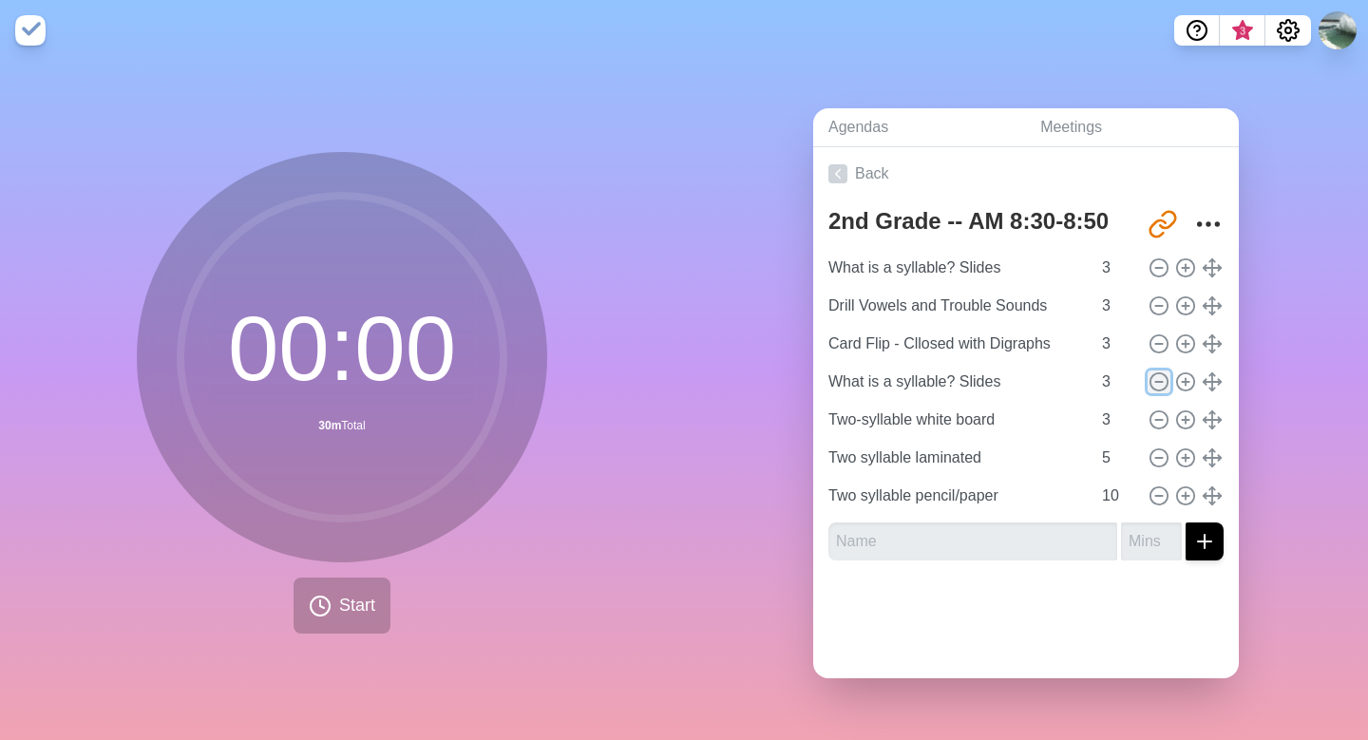
type input "Two syllable pencil/paper"
type input "10"
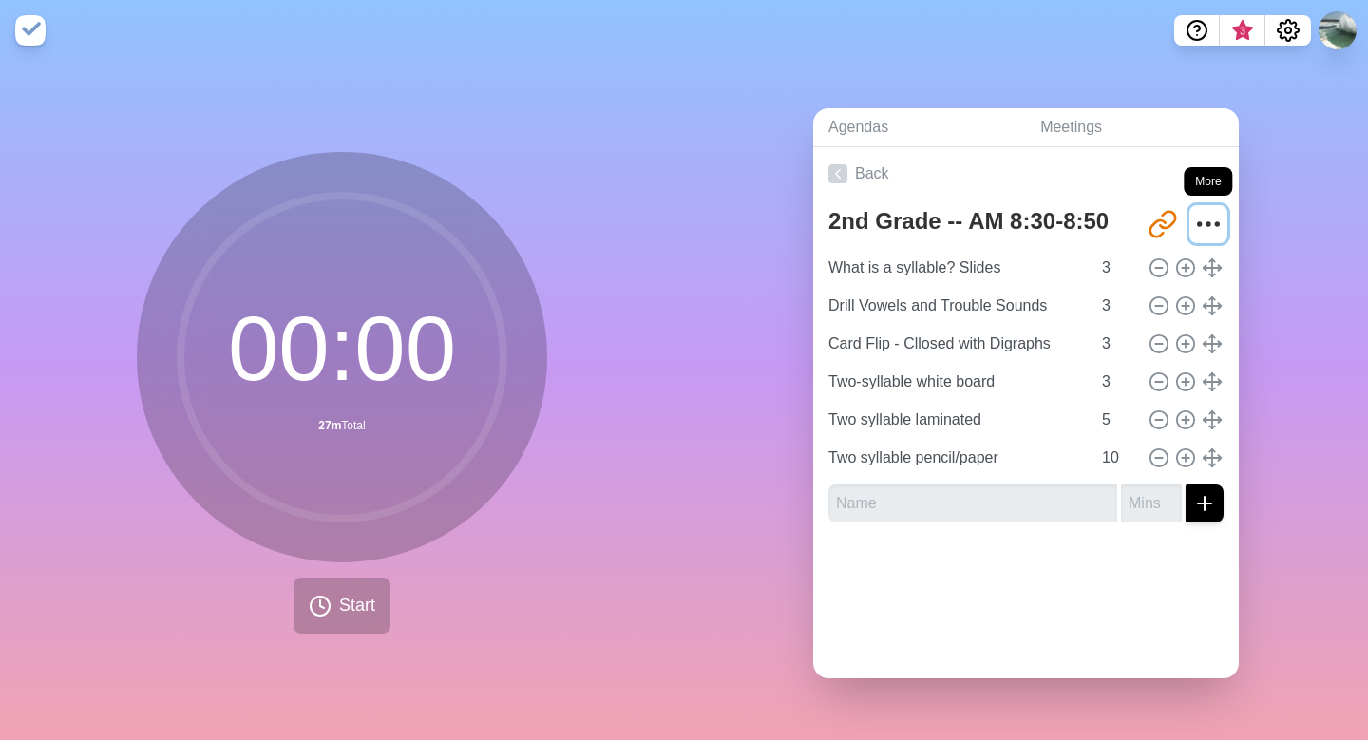
click at [1212, 217] on icon "More" at bounding box center [1209, 224] width 30 height 30
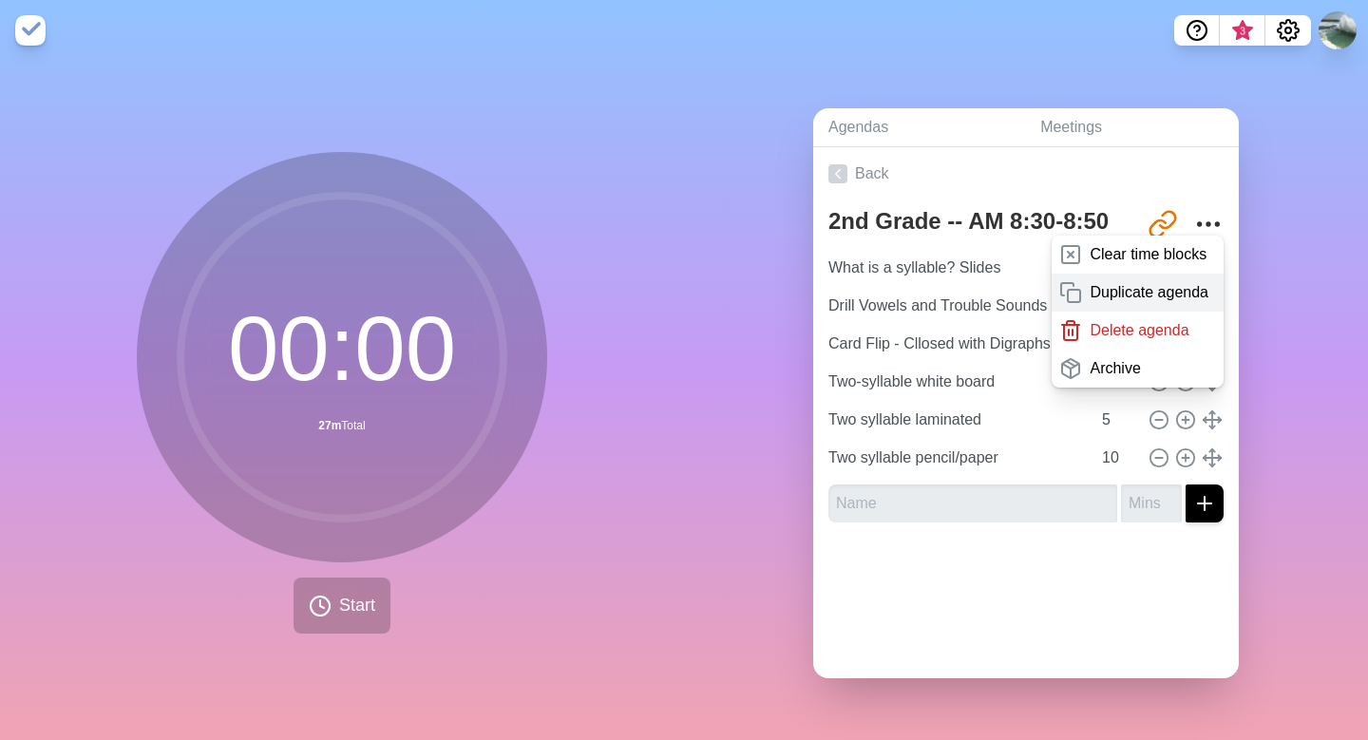
click at [1173, 290] on p "Duplicate agenda" at bounding box center [1149, 292] width 119 height 23
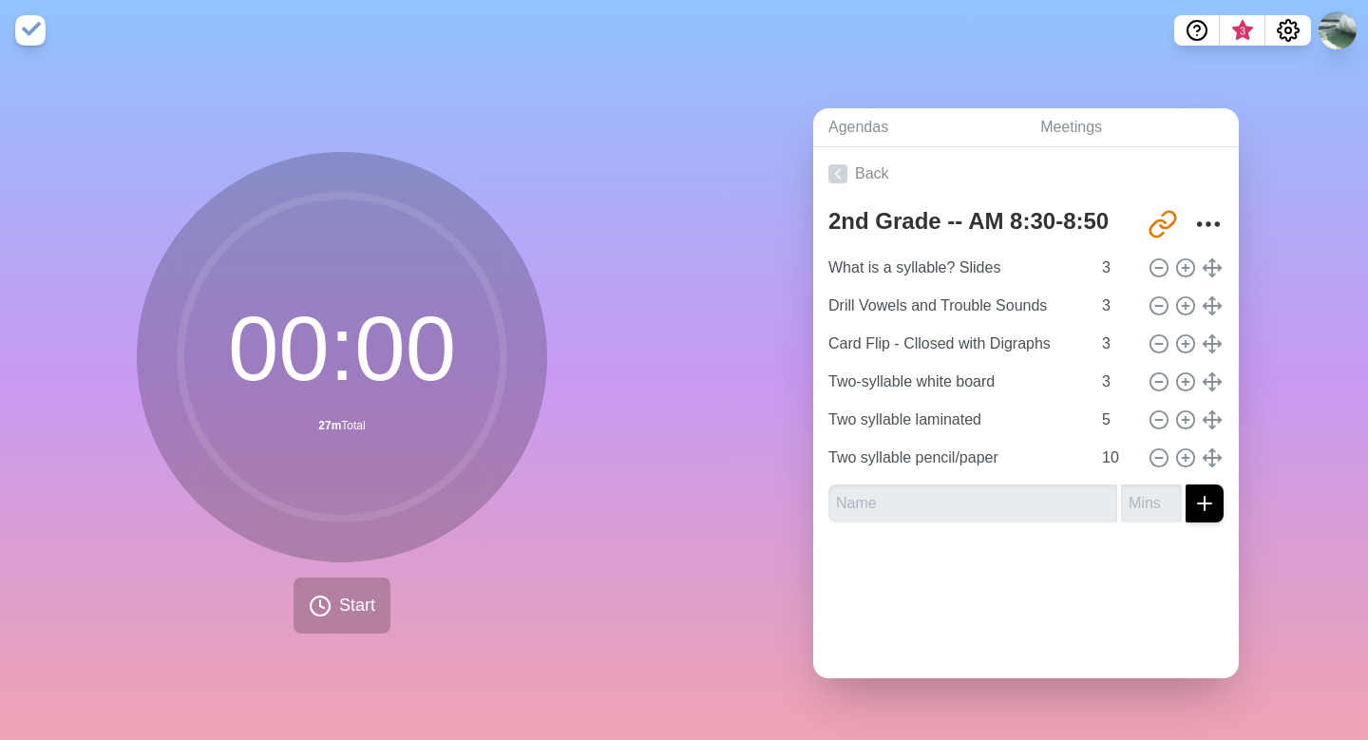
type textarea "2nd Grade -- AM 8:30-8:50 copy"
type input "[URL][DOMAIN_NAME]"
click at [841, 172] on icon at bounding box center [838, 173] width 19 height 19
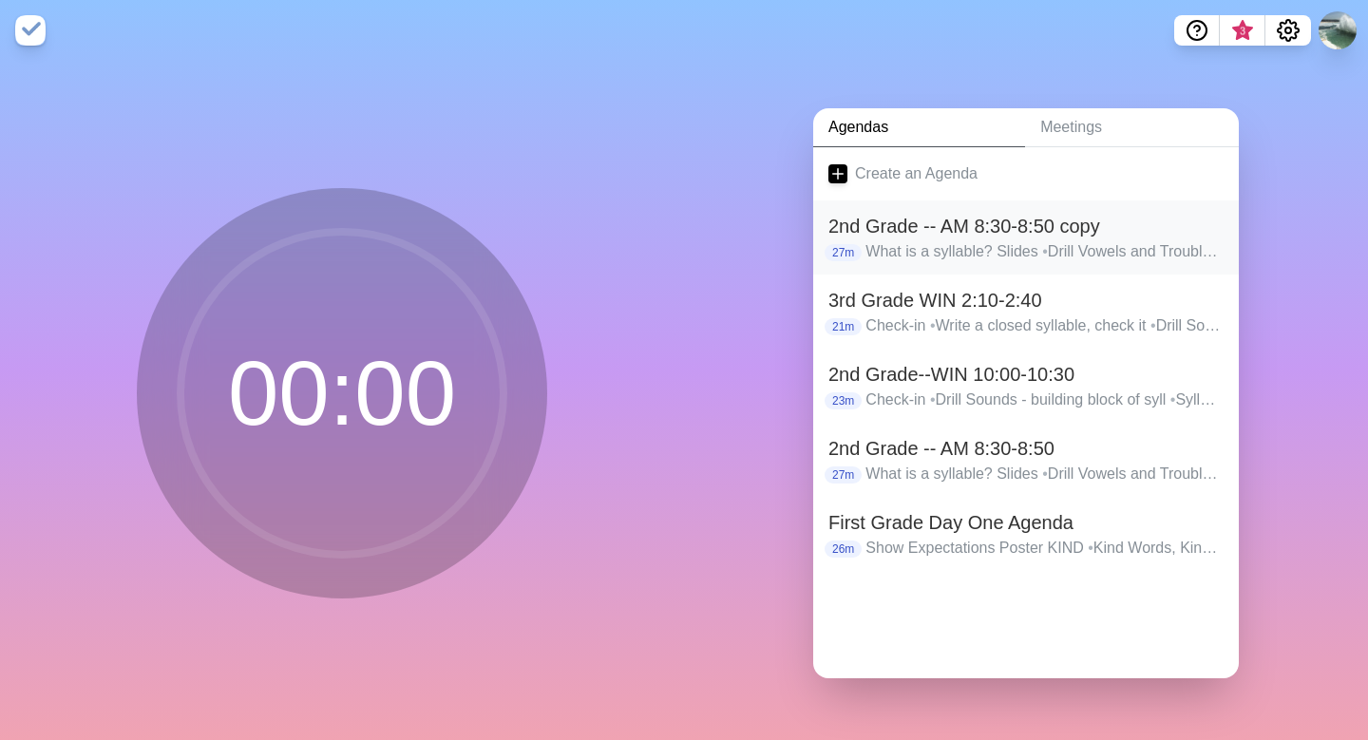
click at [960, 220] on h2 "2nd Grade -- AM 8:30-8:50 copy" at bounding box center [1026, 226] width 395 height 29
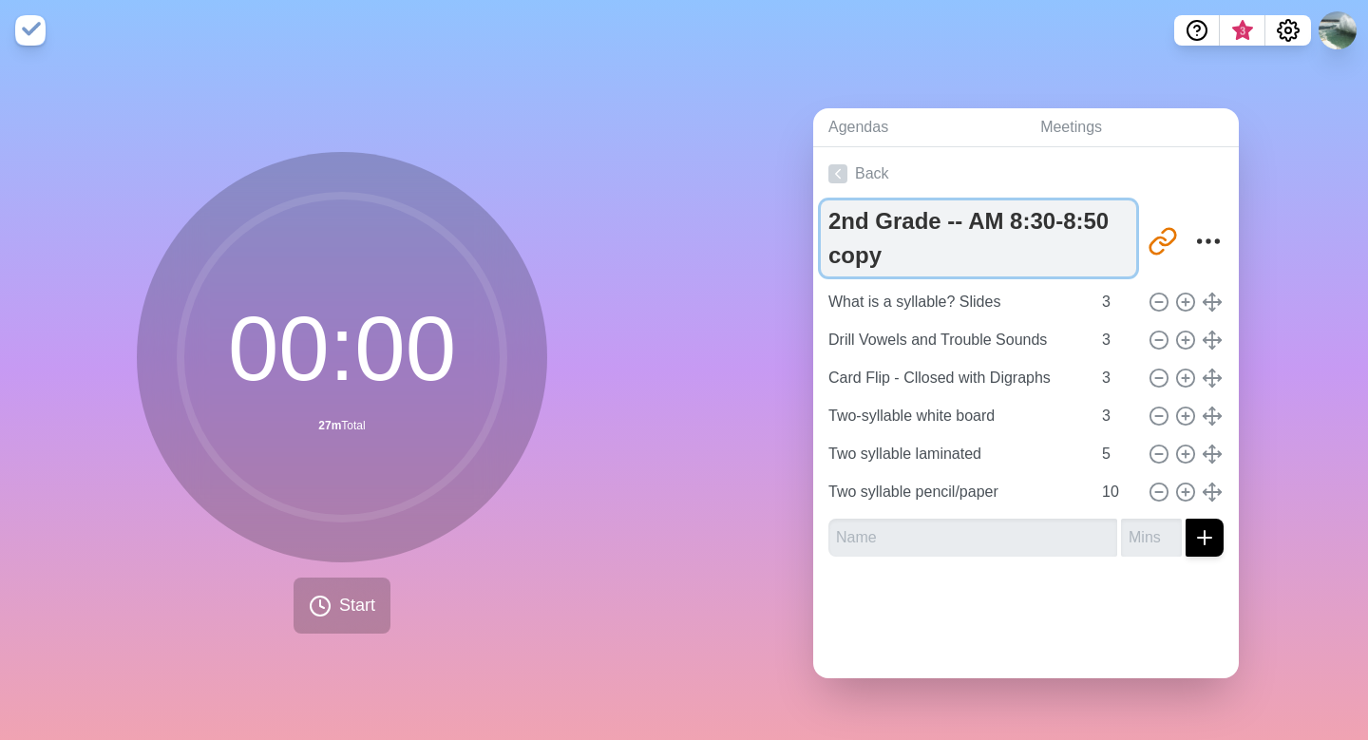
drag, startPoint x: 1002, startPoint y: 225, endPoint x: 967, endPoint y: 229, distance: 34.4
click at [967, 229] on textarea "2nd Grade -- AM 8:30-8:50 copy" at bounding box center [978, 239] width 315 height 76
click at [1014, 218] on textarea "2nd Grade -- WIN 8:30-8:50 copy" at bounding box center [978, 239] width 315 height 76
click at [1015, 219] on textarea "2nd Grade -- WIN 8:30-8:50 copy" at bounding box center [978, 239] width 315 height 76
click at [1080, 214] on textarea "2nd Grade -- WIN 8:30-8:50 copy" at bounding box center [978, 239] width 315 height 76
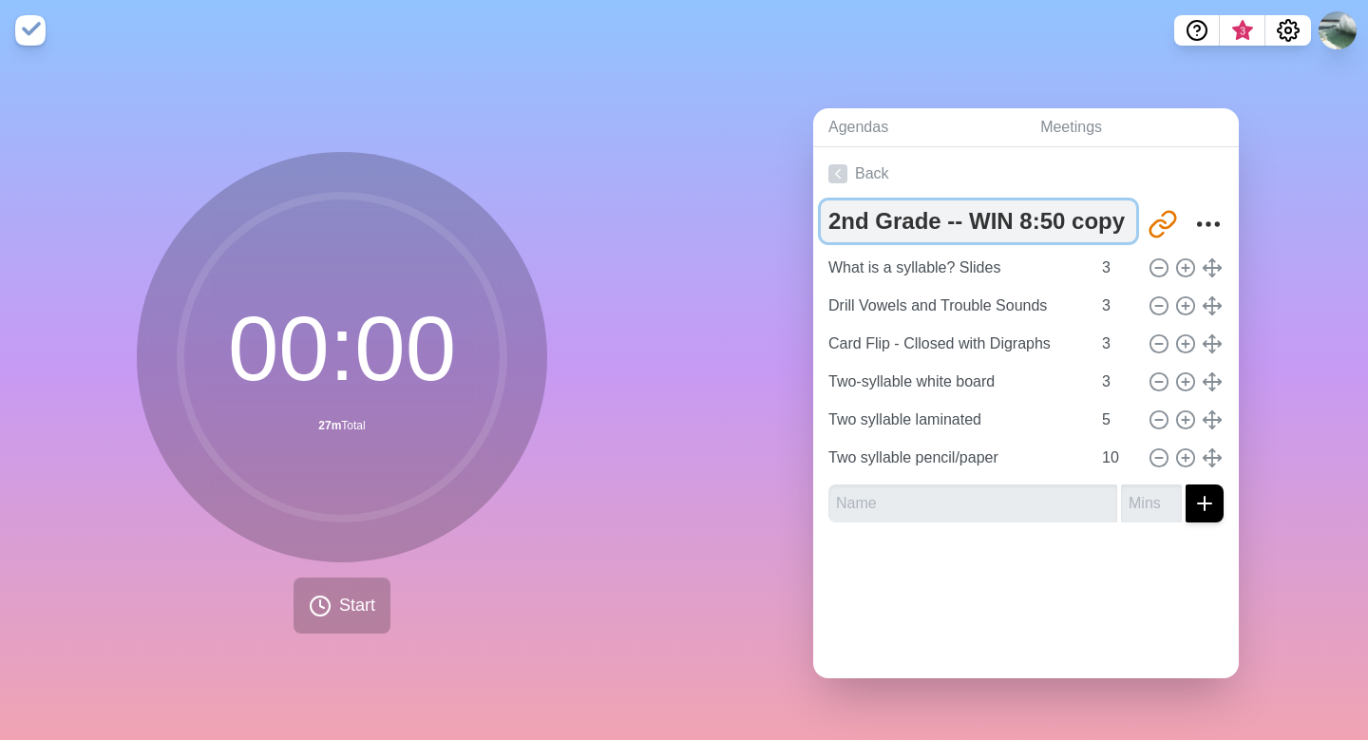
click at [1023, 218] on textarea "2nd Grade -- WIN 8:50 copy" at bounding box center [978, 222] width 315 height 42
click at [1117, 217] on textarea "2nd Grade -- WIN 9:50 copy" at bounding box center [978, 222] width 315 height 42
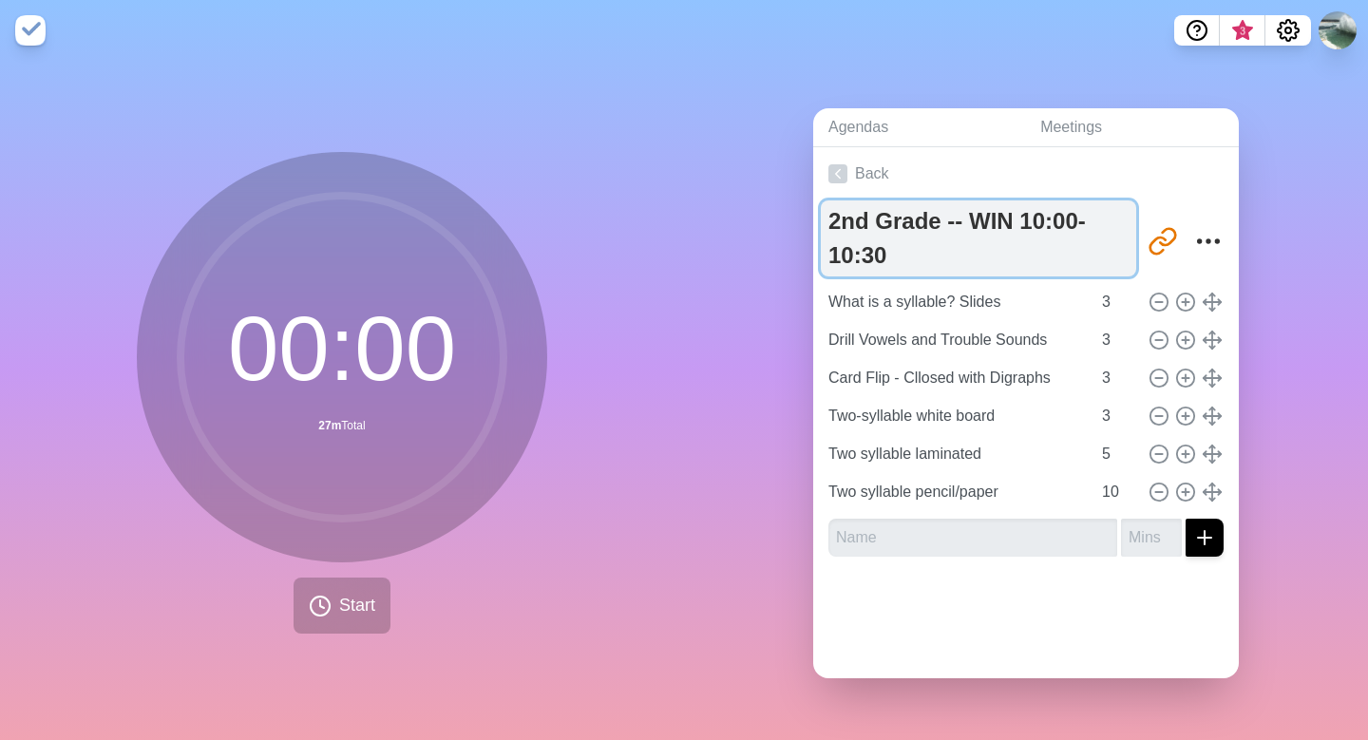
click at [969, 218] on textarea "2nd Grade -- WIN 10:00-10:30" at bounding box center [978, 239] width 315 height 76
click at [946, 218] on textarea "2nd Grade --WIN 10:00-10:30" at bounding box center [978, 239] width 315 height 76
click at [1102, 217] on textarea "2nd Grade--WIN 10:00-10:30" at bounding box center [978, 239] width 315 height 76
type textarea "2nd Grade--WIN 10:00-10:30"
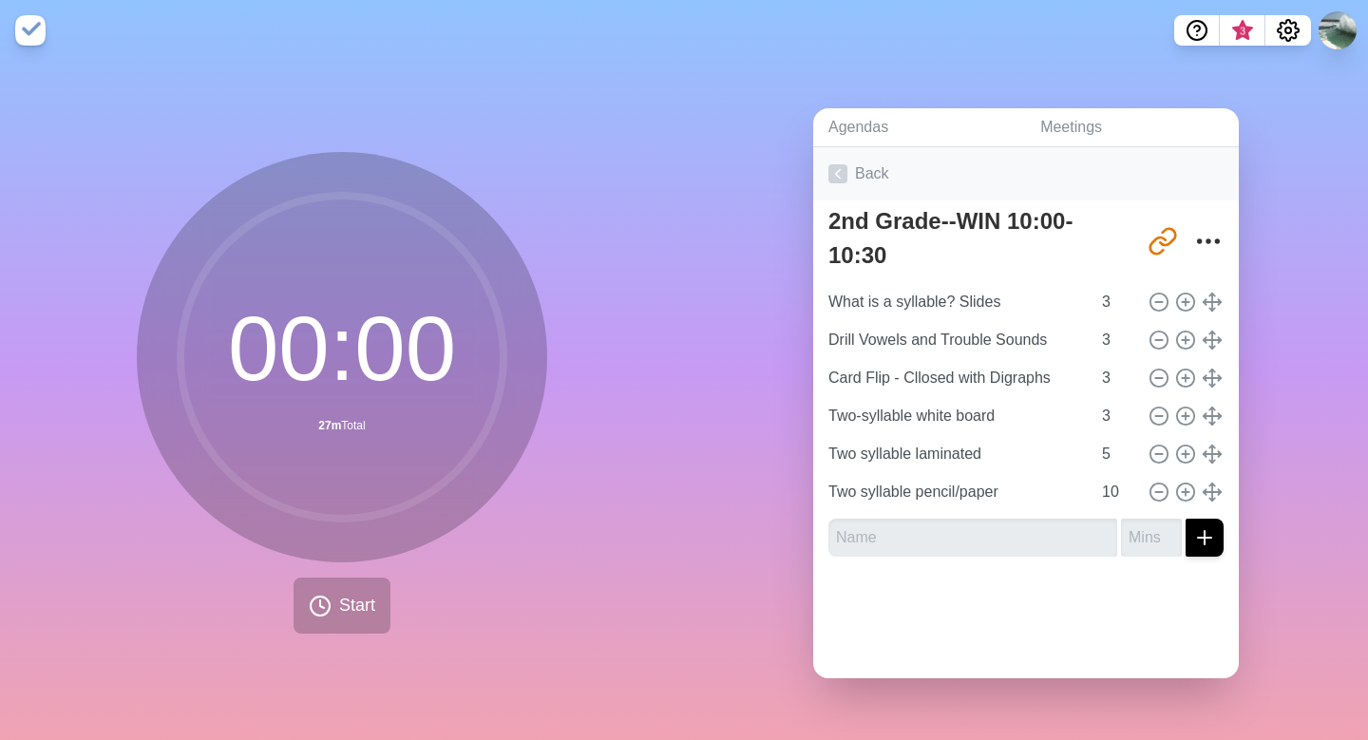
click at [847, 176] on icon at bounding box center [838, 173] width 19 height 19
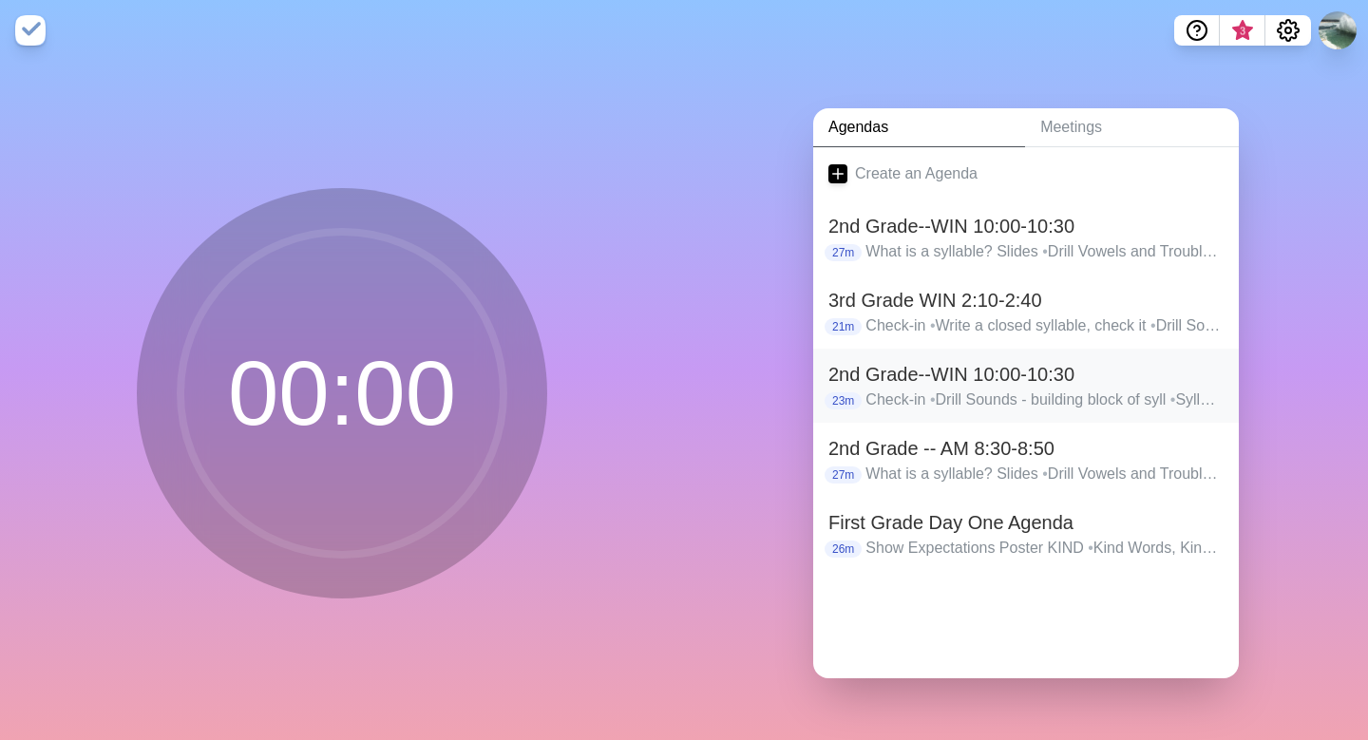
click at [1047, 379] on h2 "2nd Grade--WIN 10:00-10:30" at bounding box center [1026, 374] width 395 height 29
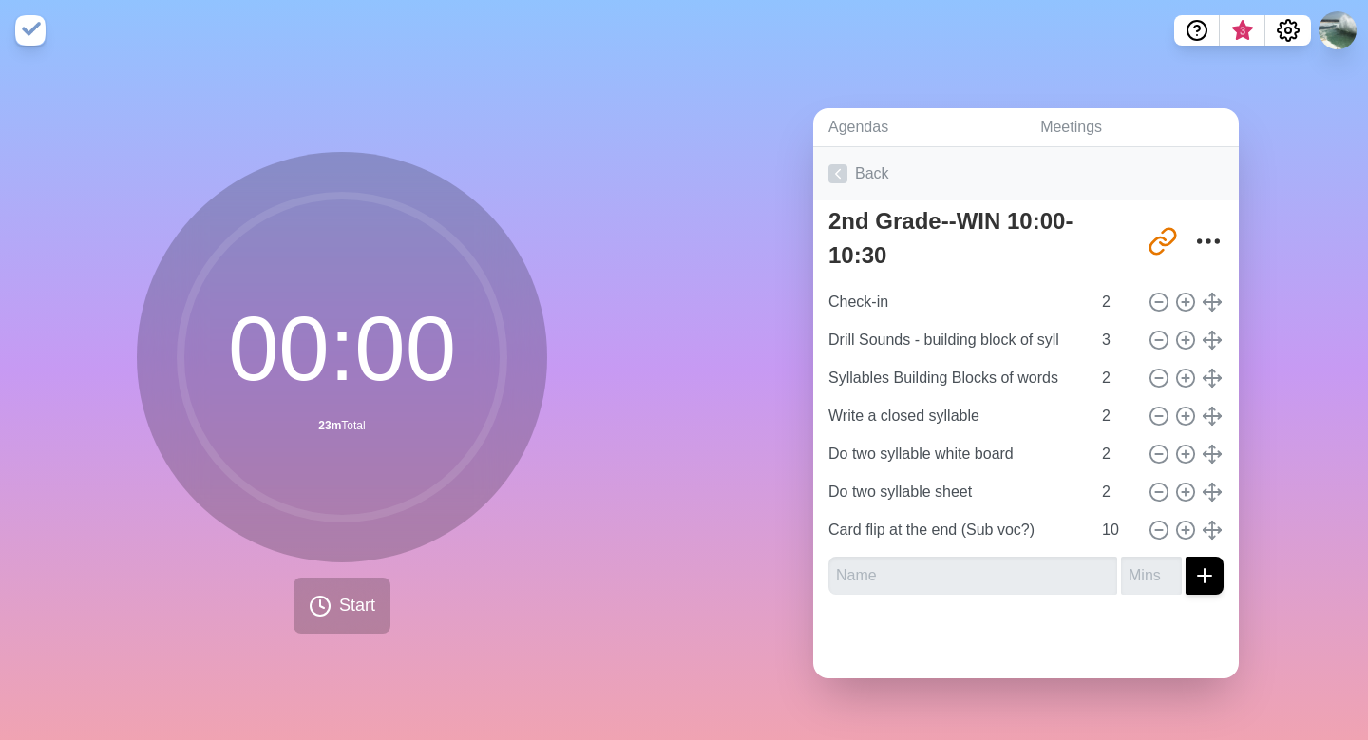
click at [839, 181] on icon at bounding box center [838, 173] width 19 height 19
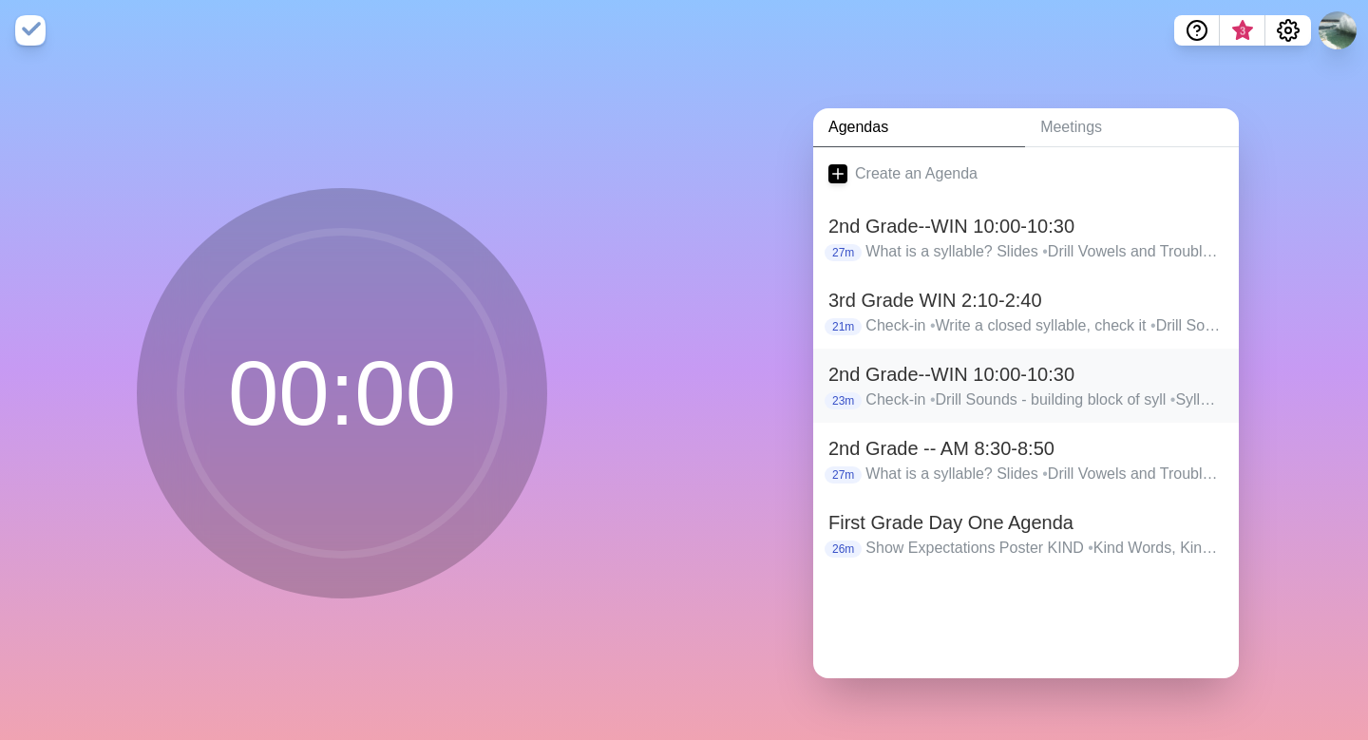
click at [948, 377] on h2 "2nd Grade--WIN 10:00-10:30" at bounding box center [1026, 374] width 395 height 29
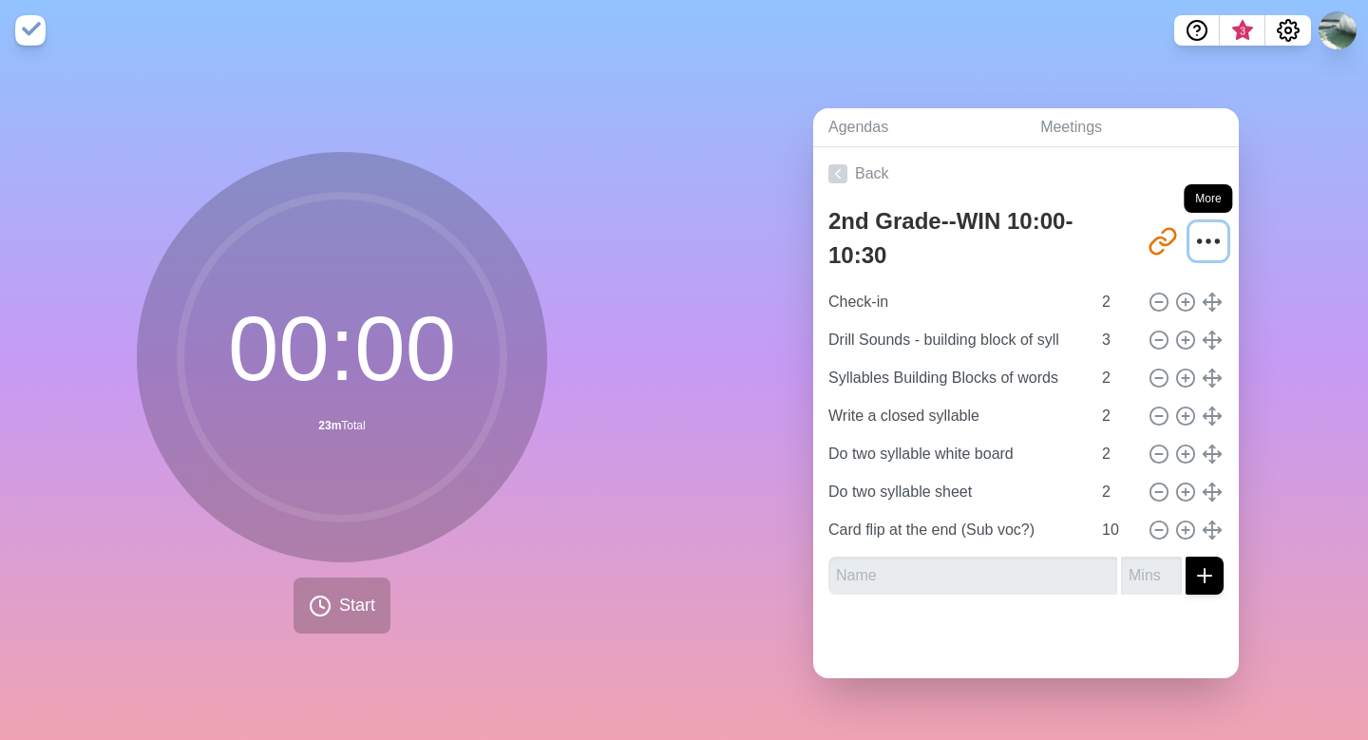
click at [1206, 239] on icon "More" at bounding box center [1209, 241] width 30 height 30
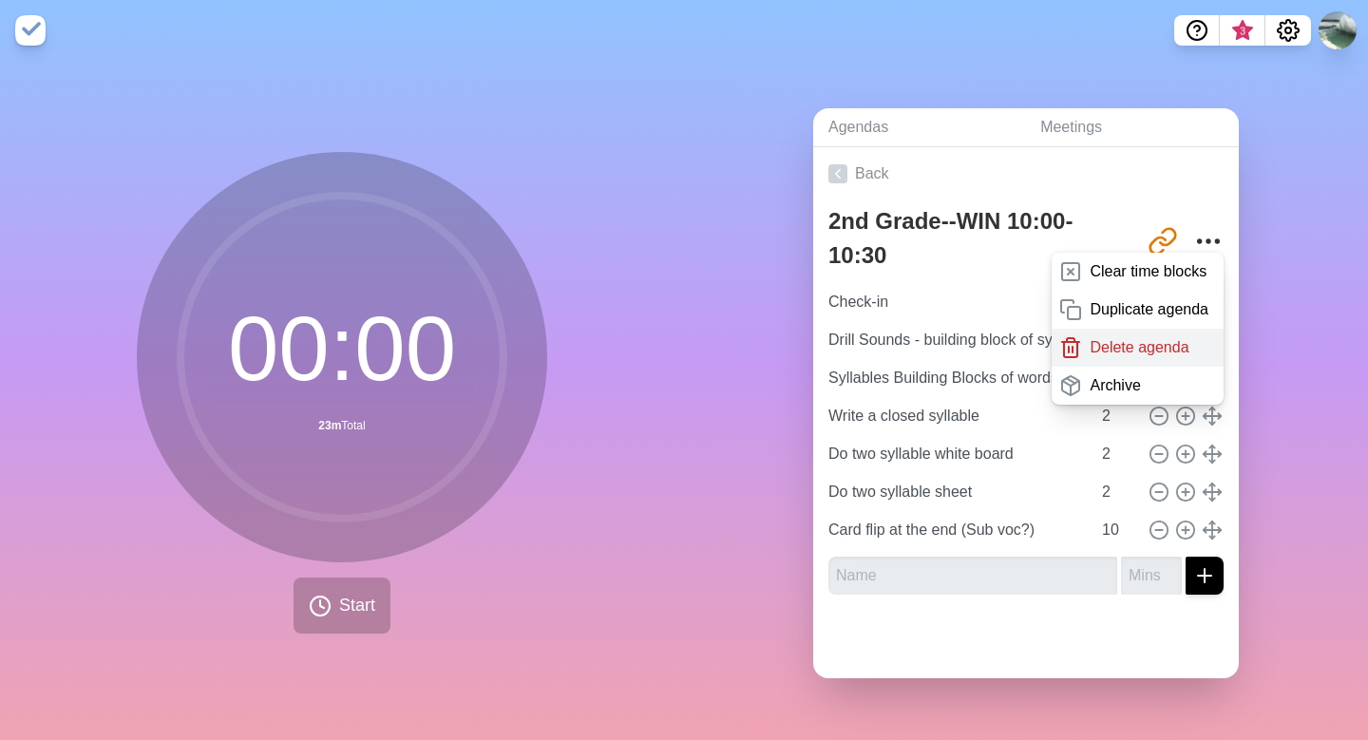
click at [1170, 346] on p "Delete agenda" at bounding box center [1139, 347] width 99 height 23
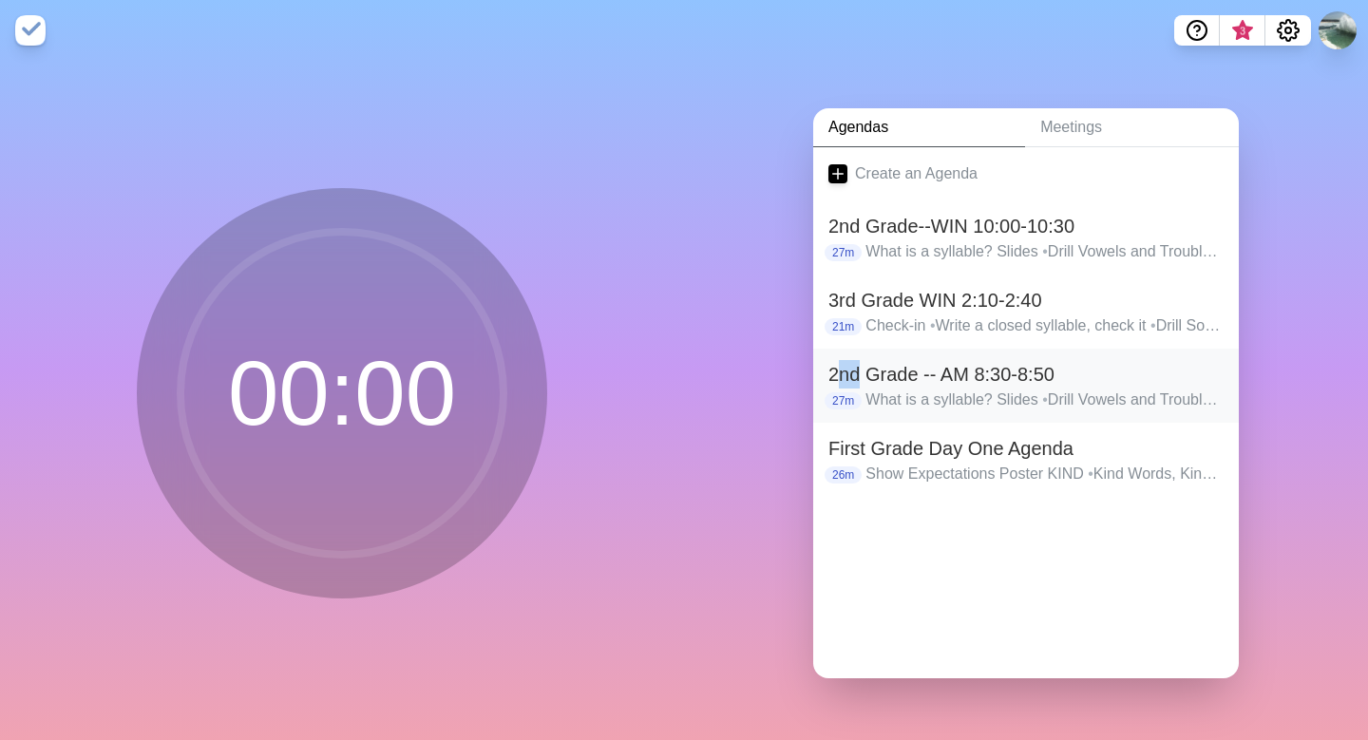
drag, startPoint x: 838, startPoint y: 378, endPoint x: 855, endPoint y: 386, distance: 18.7
click at [855, 386] on h2 "2nd Grade -- AM 8:30-8:50" at bounding box center [1026, 374] width 395 height 29
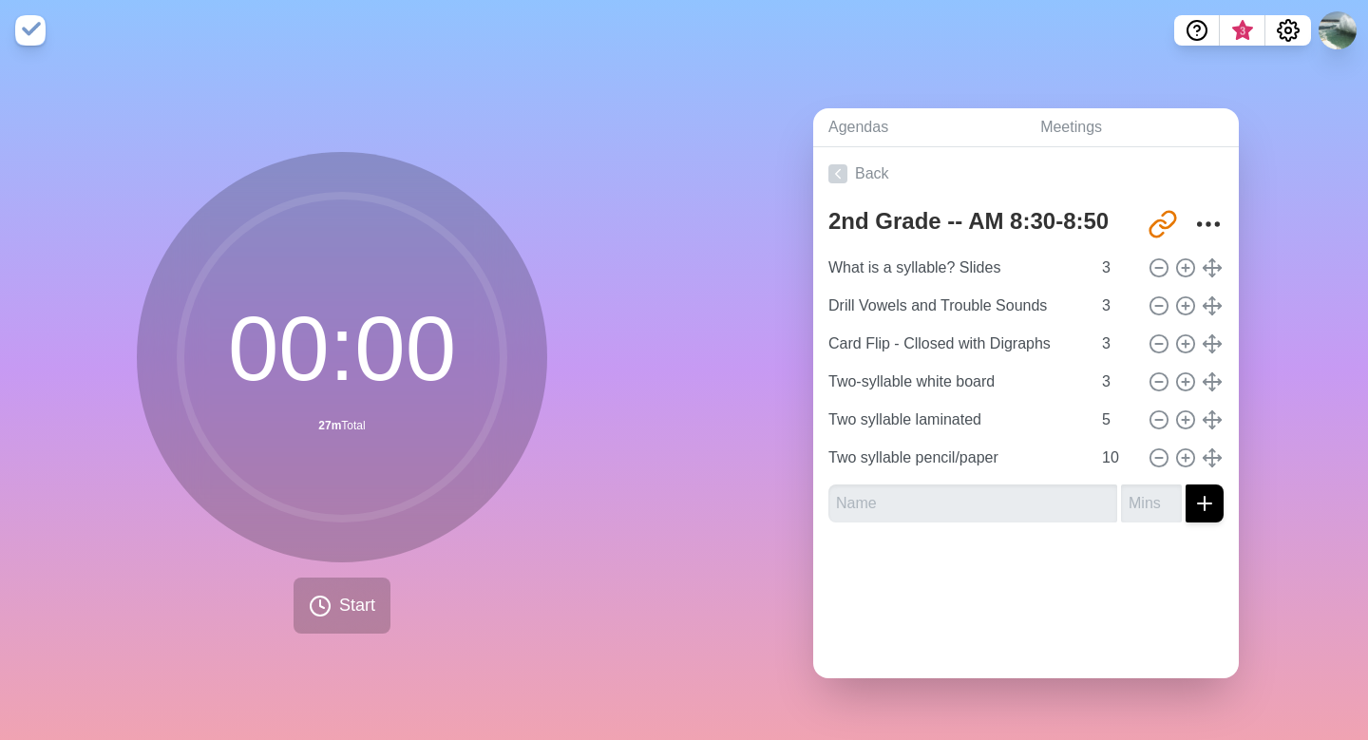
click at [774, 407] on div "Agendas Meetings Back 2nd Grade -- AM 8:30-8:50 [URL][DOMAIN_NAME] What is a sy…" at bounding box center [1026, 400] width 684 height 679
click at [848, 173] on link "Back" at bounding box center [1026, 173] width 426 height 53
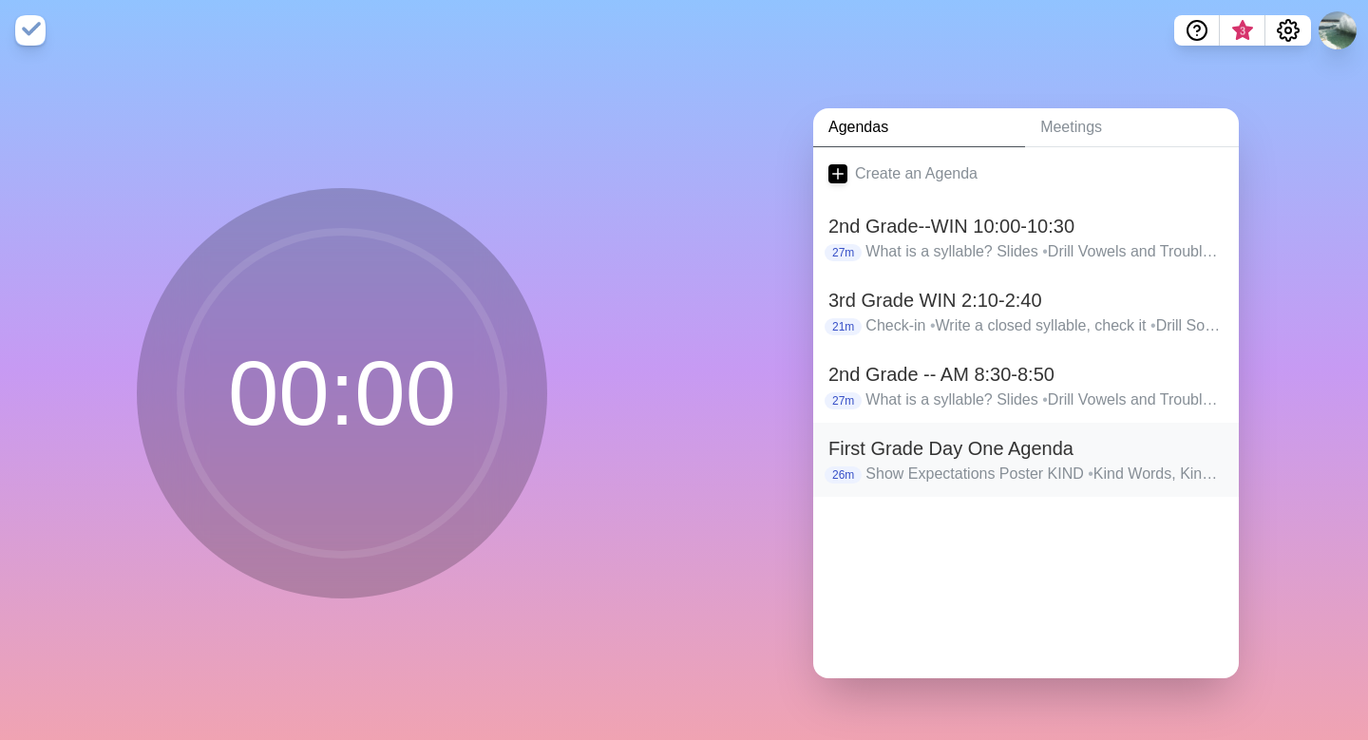
click at [870, 449] on h2 "First Grade Day One Agenda" at bounding box center [1026, 448] width 395 height 29
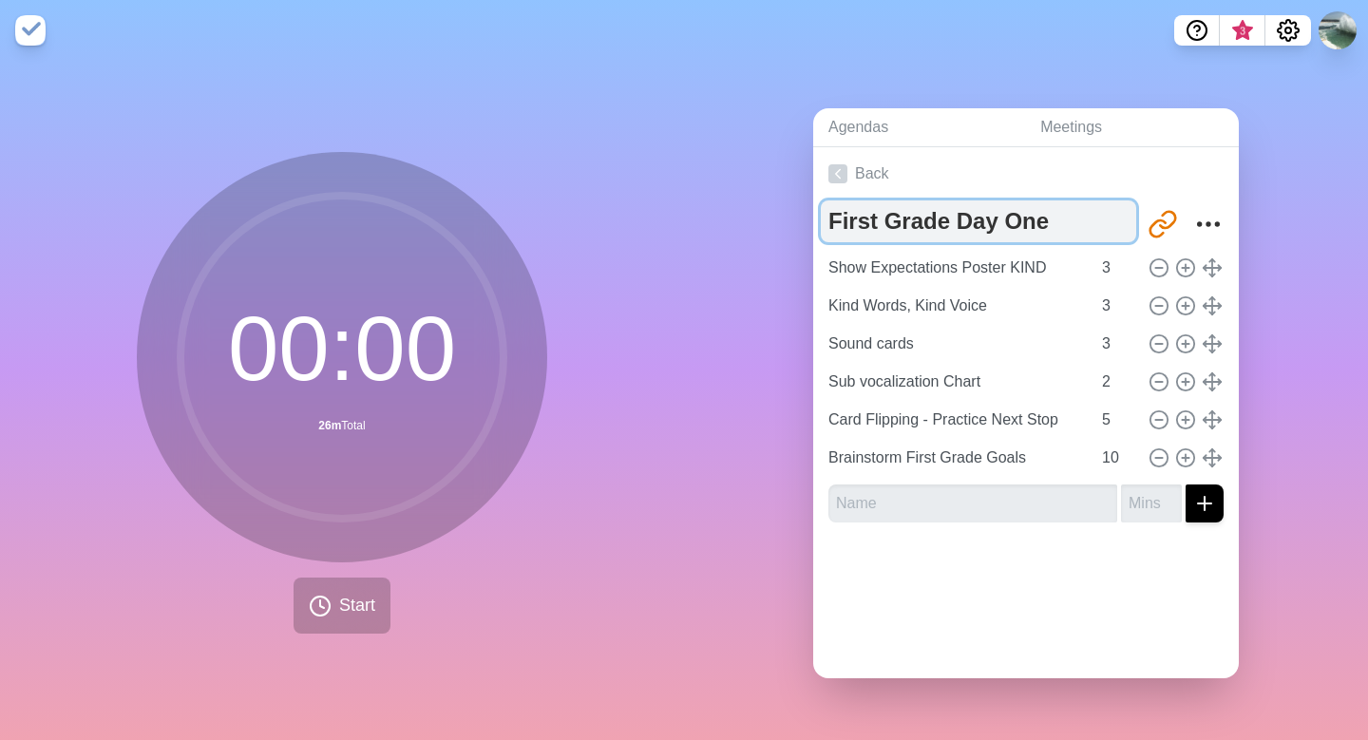
click at [875, 220] on textarea "First Grade Day One Agenda" at bounding box center [978, 222] width 315 height 42
click at [932, 216] on textarea "1st Grade Day One Agenda" at bounding box center [978, 222] width 315 height 42
type textarea "1st Grade Agenda"
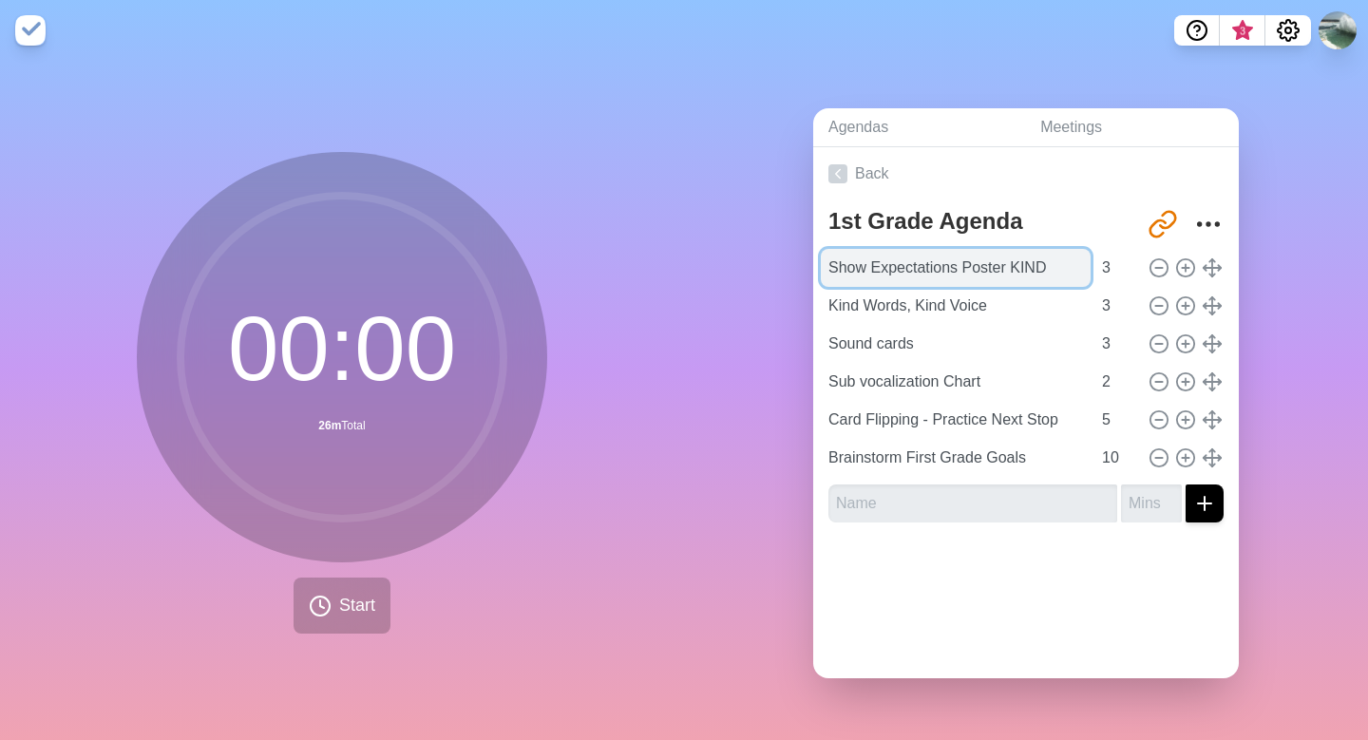
drag, startPoint x: 1053, startPoint y: 267, endPoint x: 826, endPoint y: 274, distance: 227.2
click at [826, 274] on input "Show Expectations Poster KIND" at bounding box center [956, 268] width 270 height 38
type input "Go Over Expectations (Notebooks)"
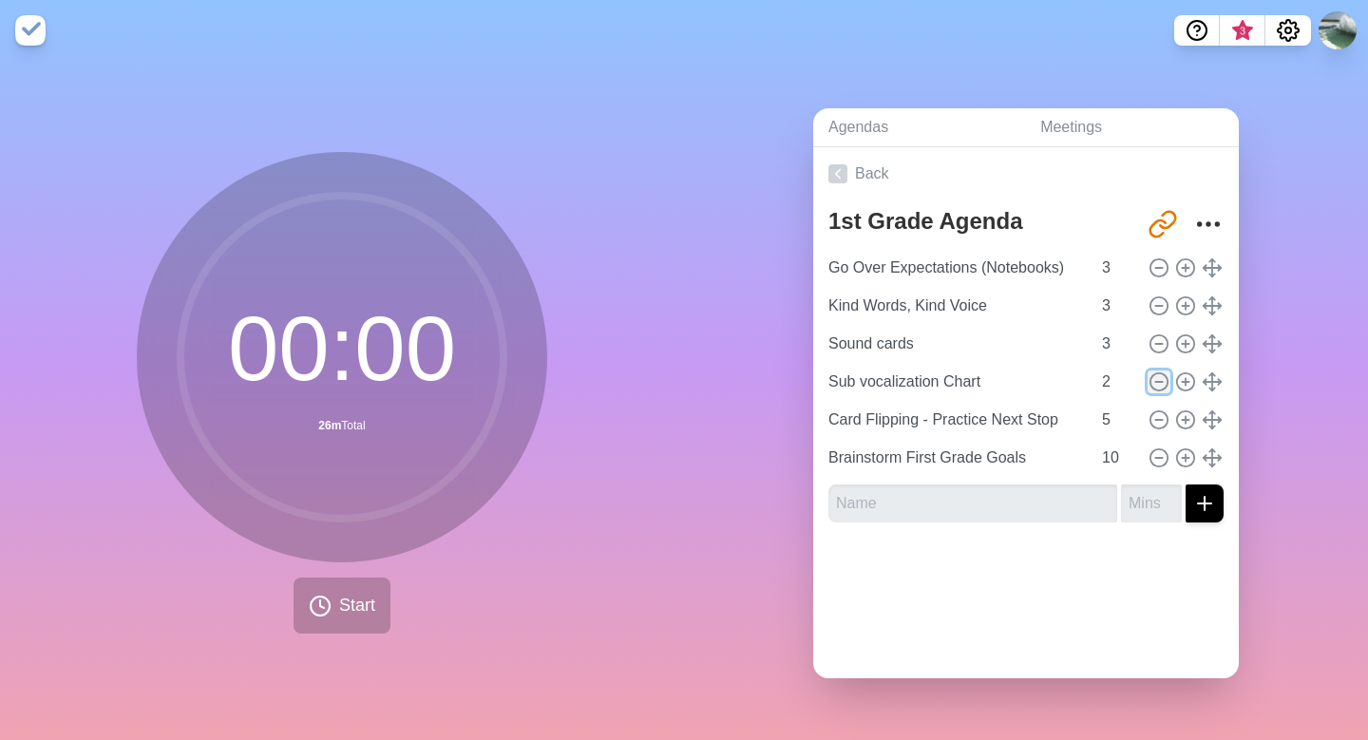
click at [1159, 383] on icon at bounding box center [1159, 382] width 21 height 21
type input "Card Flipping - Practice Next Stop"
type input "5"
type input "Brainstorm First Grade Goals"
type input "10"
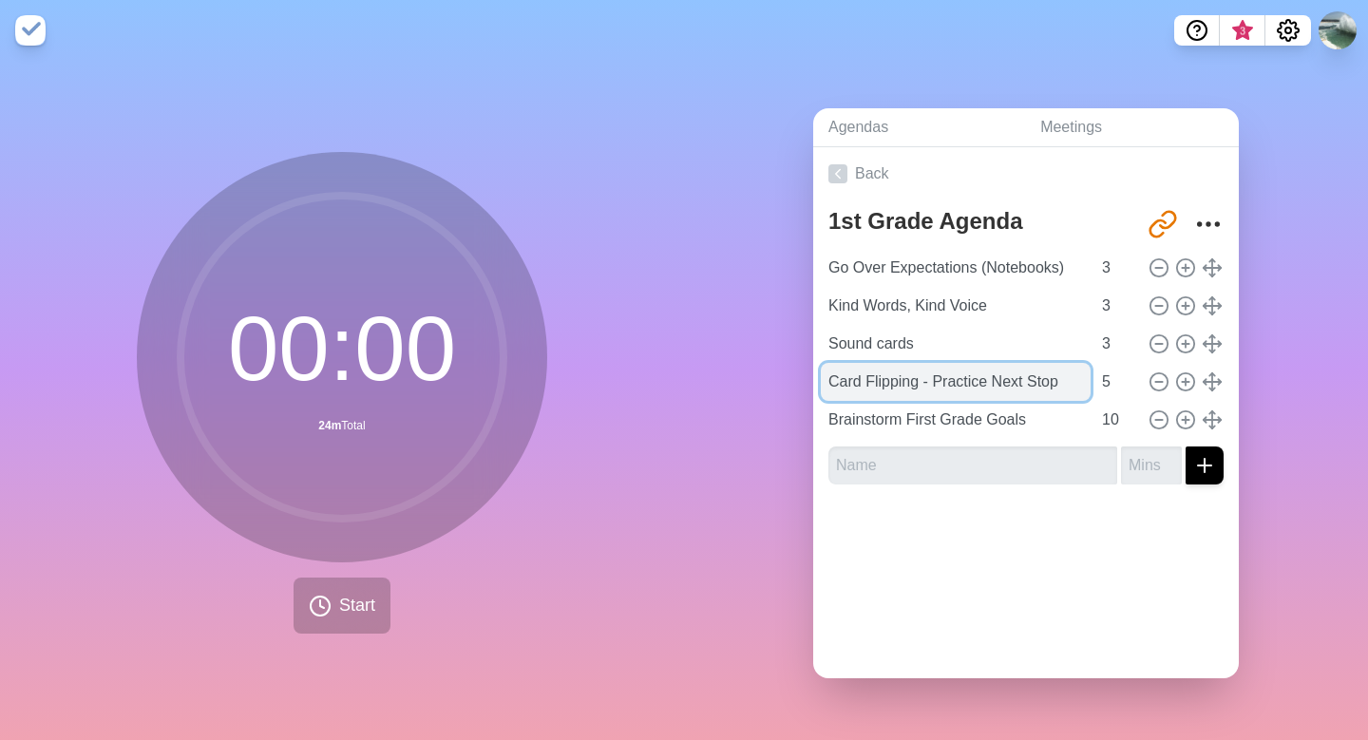
drag, startPoint x: 936, startPoint y: 381, endPoint x: 1060, endPoint y: 388, distance: 123.7
click at [1060, 388] on input "Card Flipping - Practice Next Stop" at bounding box center [956, 382] width 270 height 38
type input "Card Flipping - whisper sounds"
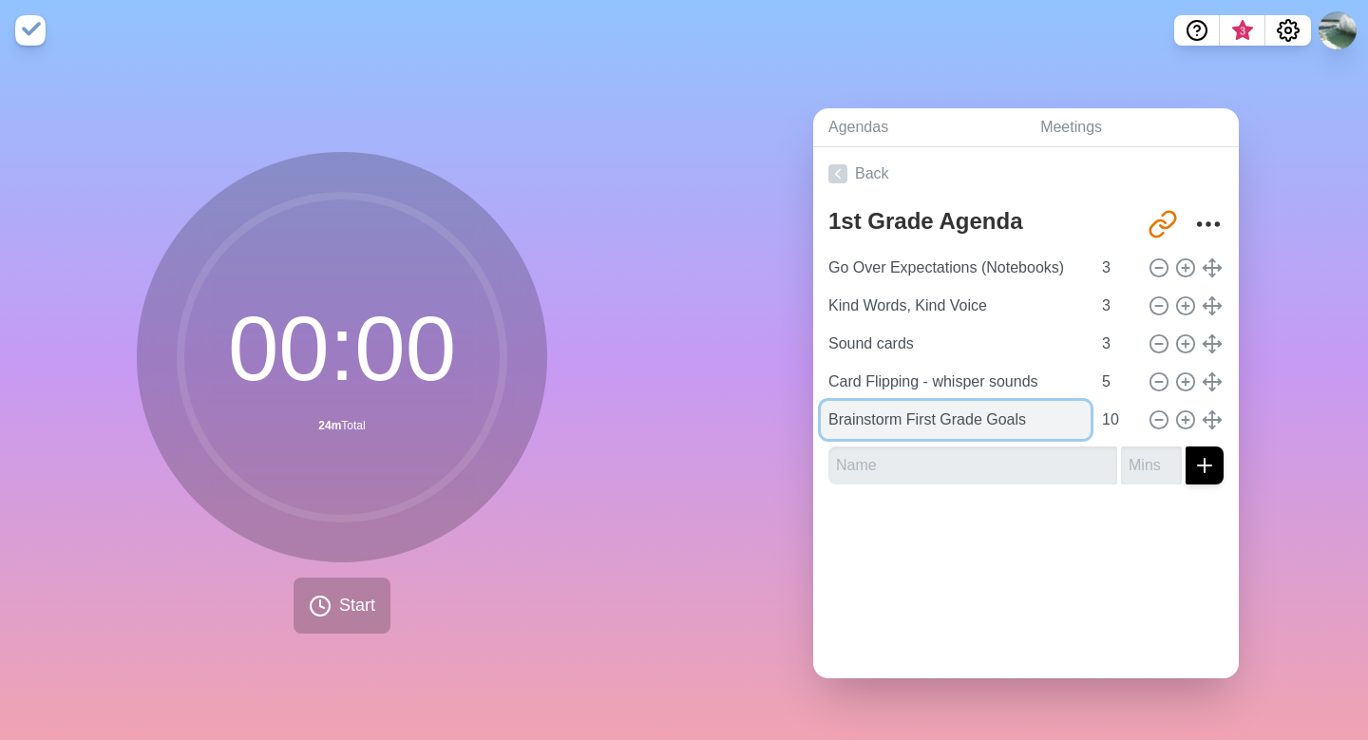
drag, startPoint x: 1040, startPoint y: 423, endPoint x: 827, endPoint y: 412, distance: 213.1
click at [827, 412] on input "Brainstorm First Grade Goals" at bounding box center [956, 420] width 270 height 38
type input "Teach Hill Tricky Word Routine"
